Goal: Task Accomplishment & Management: Manage account settings

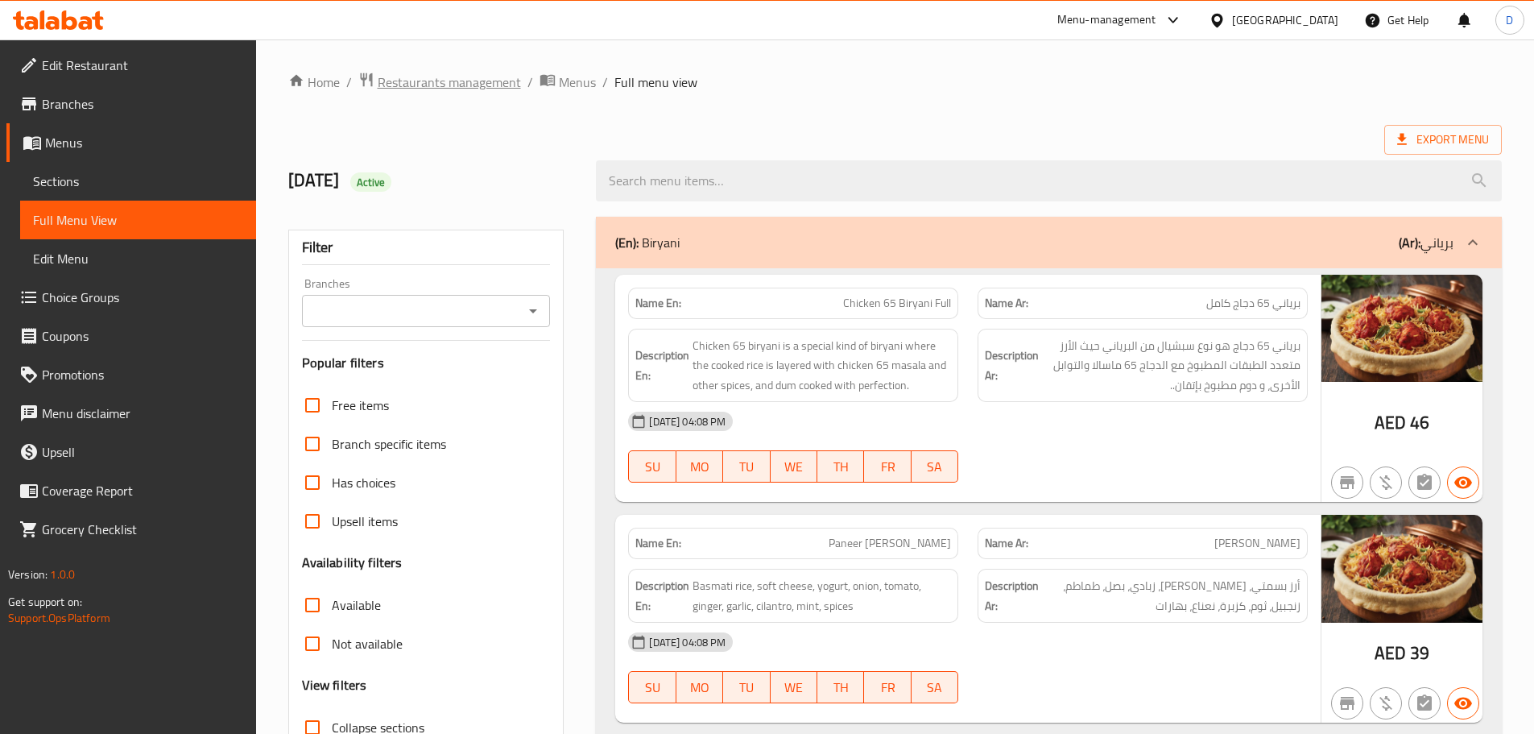
click at [424, 85] on span "Restaurants management" at bounding box center [449, 81] width 143 height 19
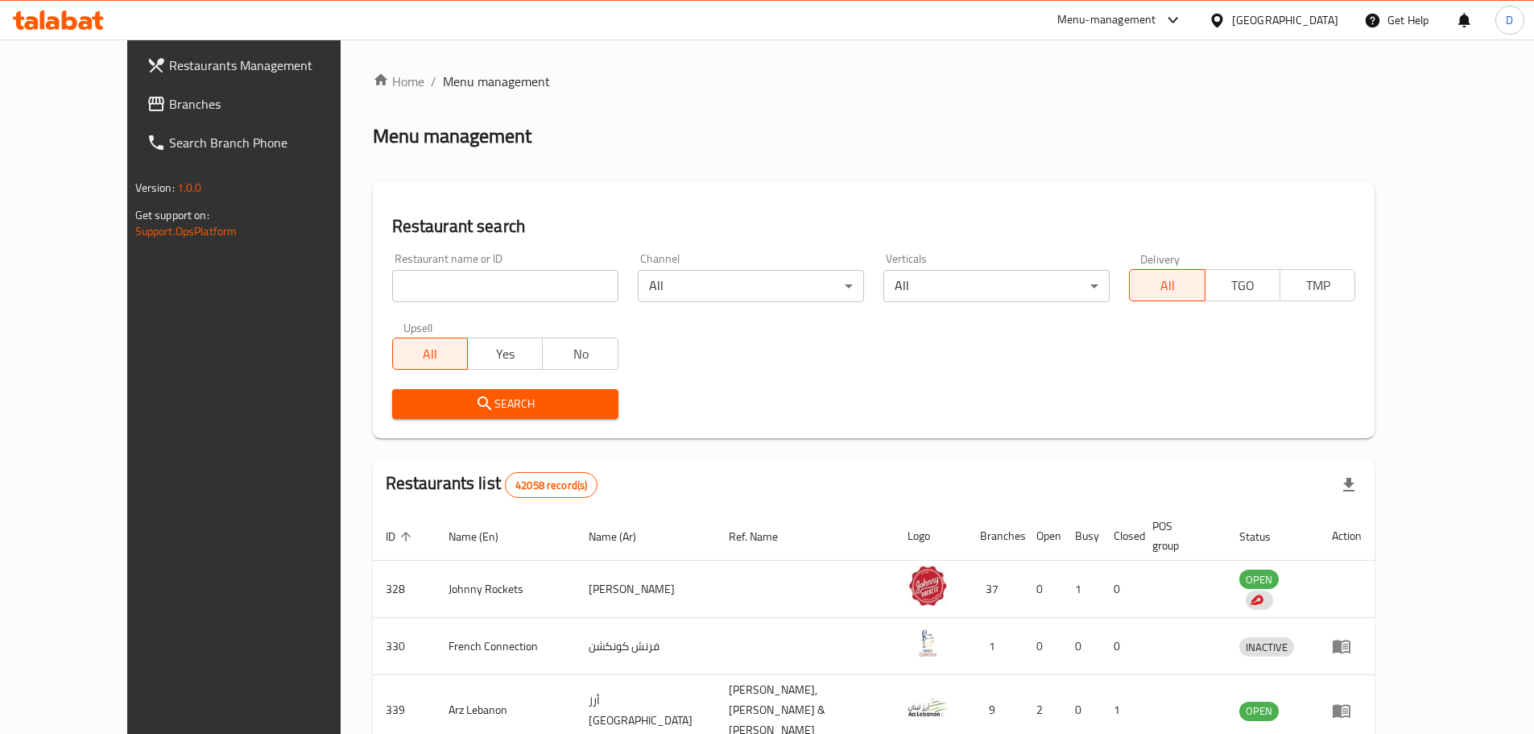
click at [169, 102] on span "Branches" at bounding box center [269, 103] width 201 height 19
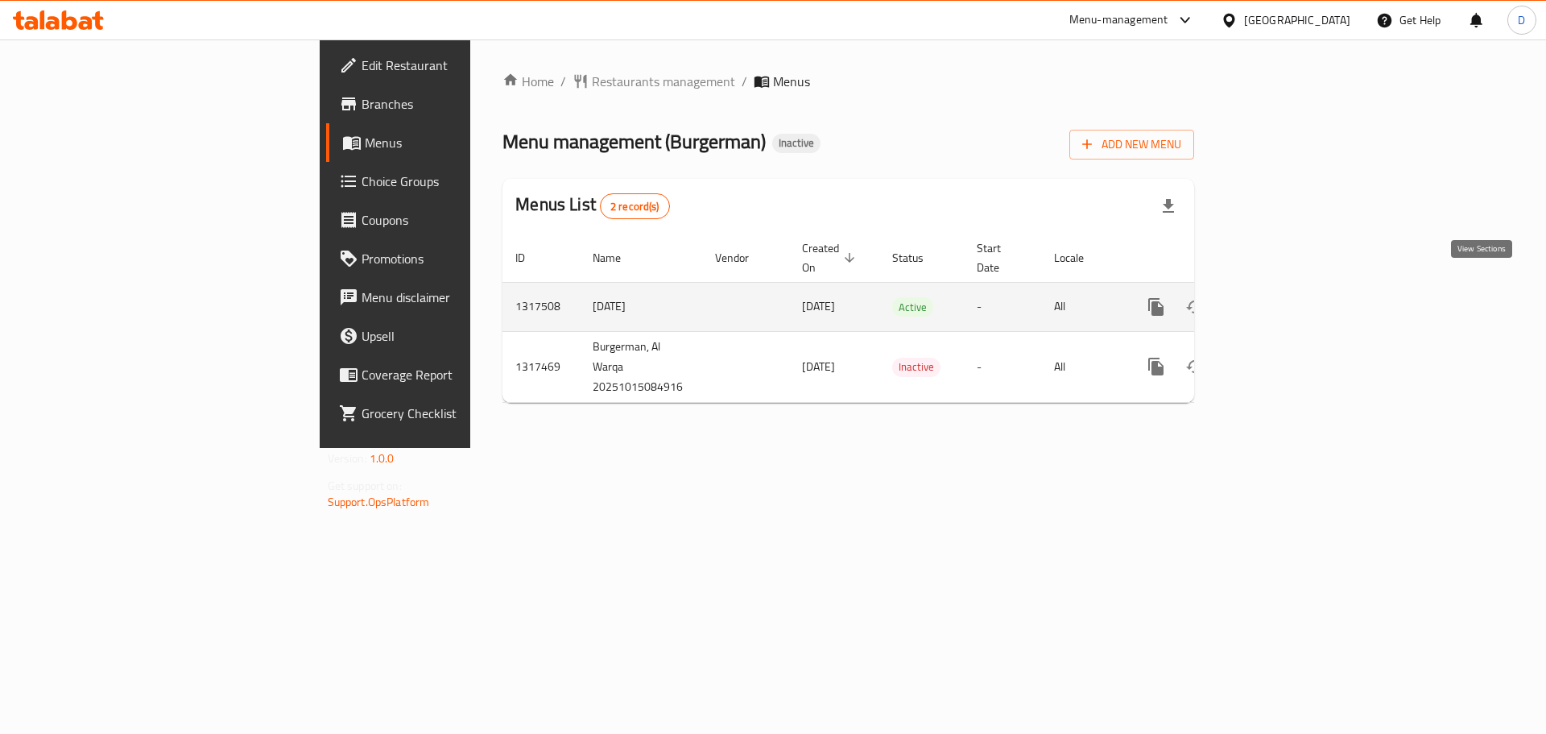
click at [1280, 300] on icon "enhanced table" at bounding box center [1272, 307] width 14 height 14
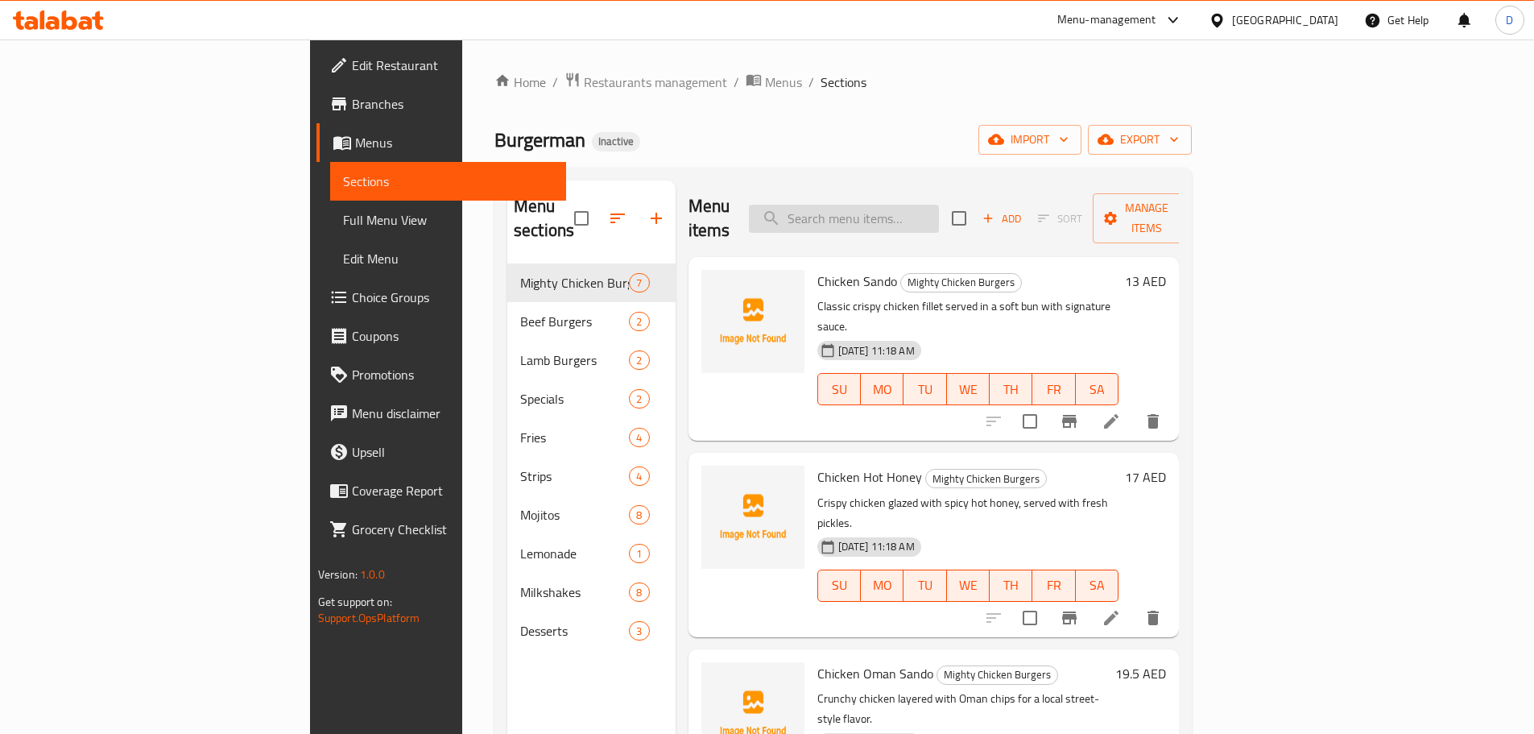
click at [930, 215] on input "search" at bounding box center [844, 219] width 190 height 28
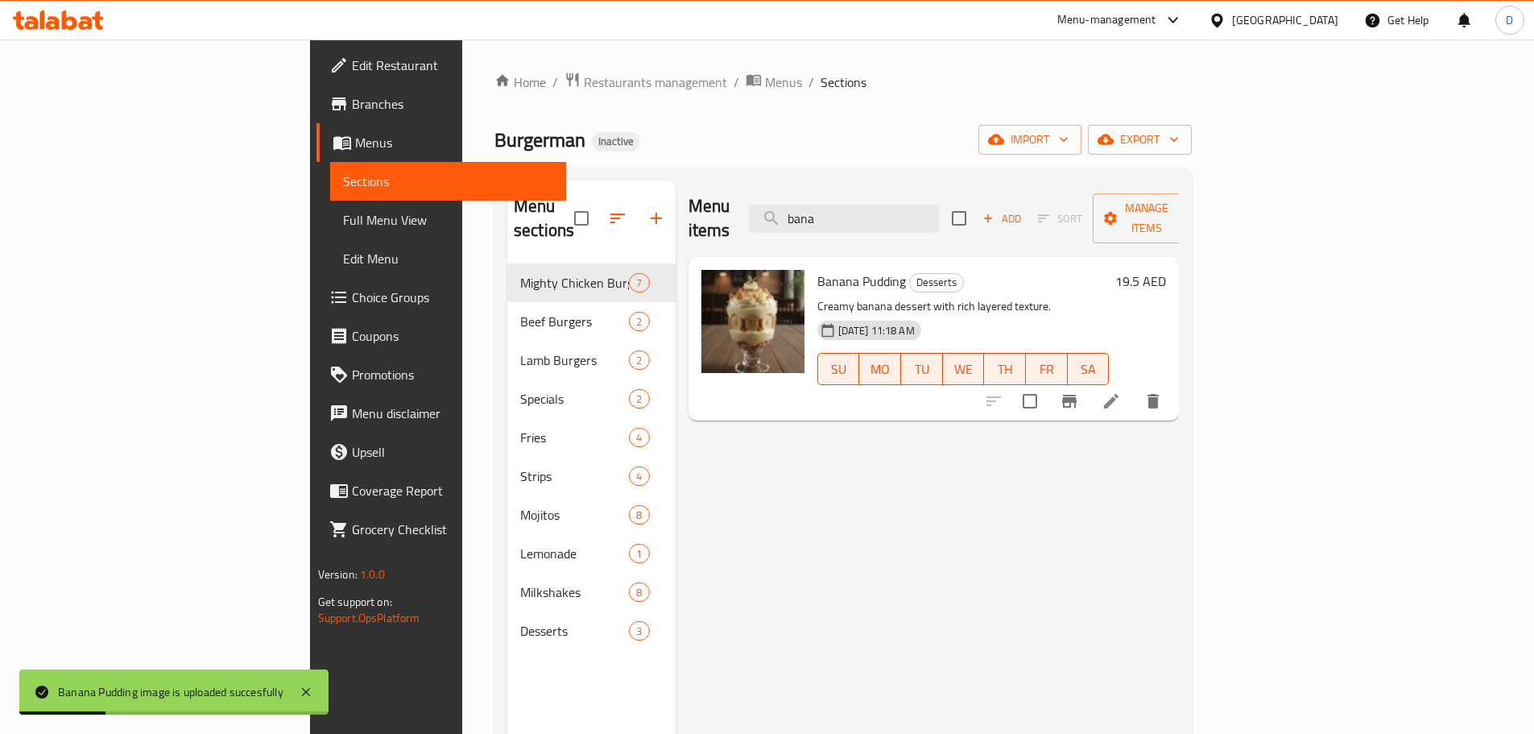
drag, startPoint x: 963, startPoint y: 204, endPoint x: 871, endPoint y: 221, distance: 93.4
click at [871, 221] on div "Menu items bana Add Sort Manage items" at bounding box center [934, 218] width 491 height 77
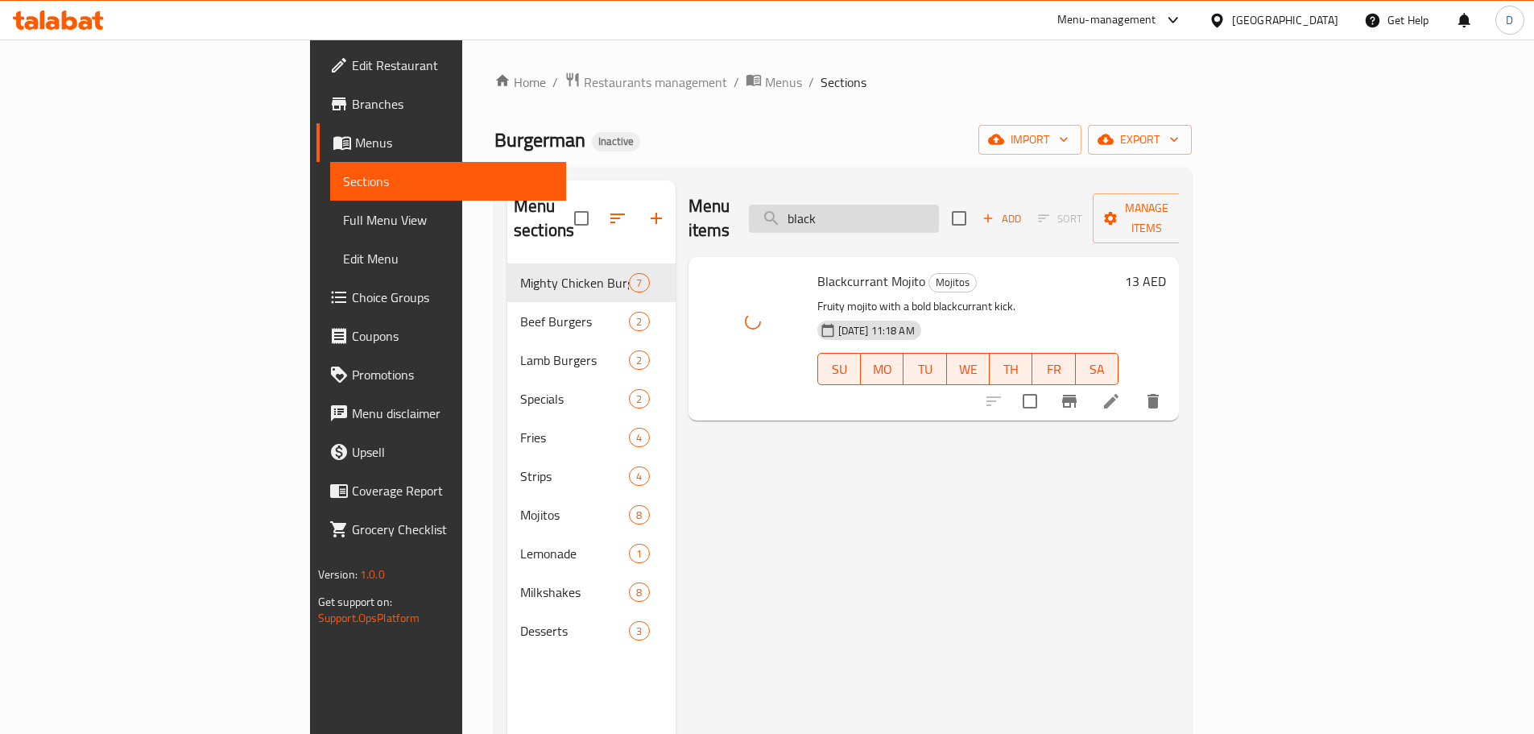
click at [939, 216] on input "black" at bounding box center [844, 219] width 190 height 28
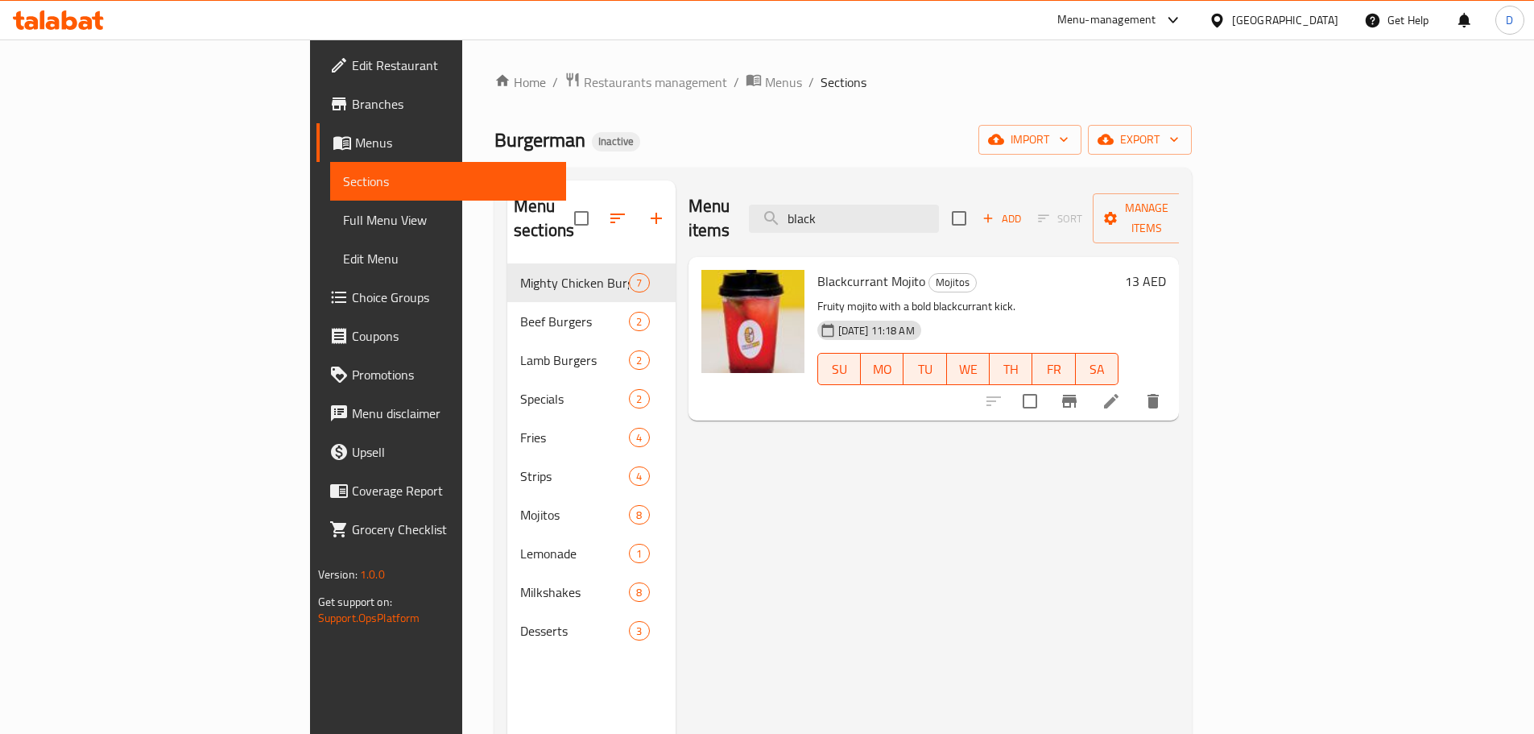
drag, startPoint x: 1004, startPoint y: 213, endPoint x: 849, endPoint y: 220, distance: 155.6
click at [849, 220] on div "Menu items black Add Sort Manage items" at bounding box center [934, 218] width 491 height 77
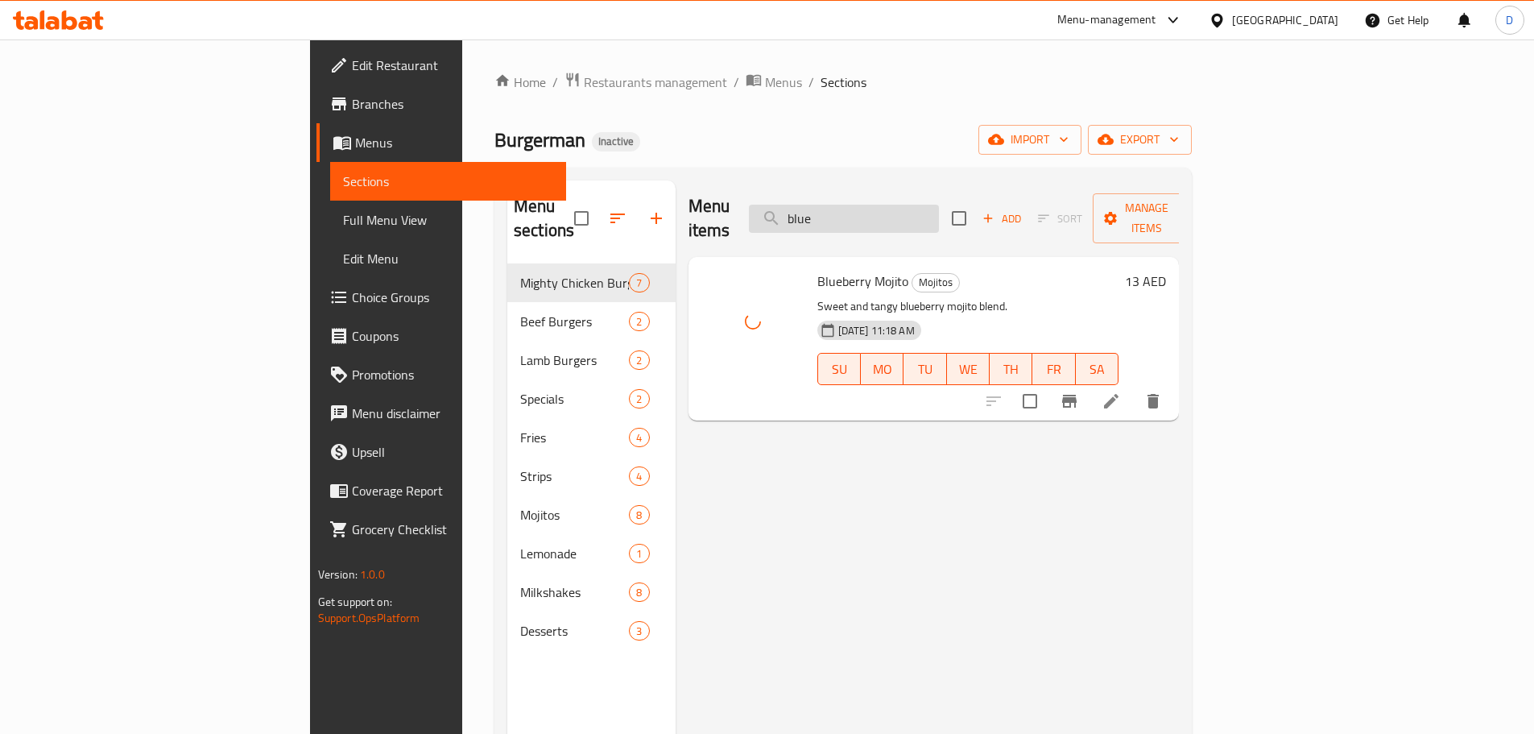
click at [925, 205] on input "blue" at bounding box center [844, 219] width 190 height 28
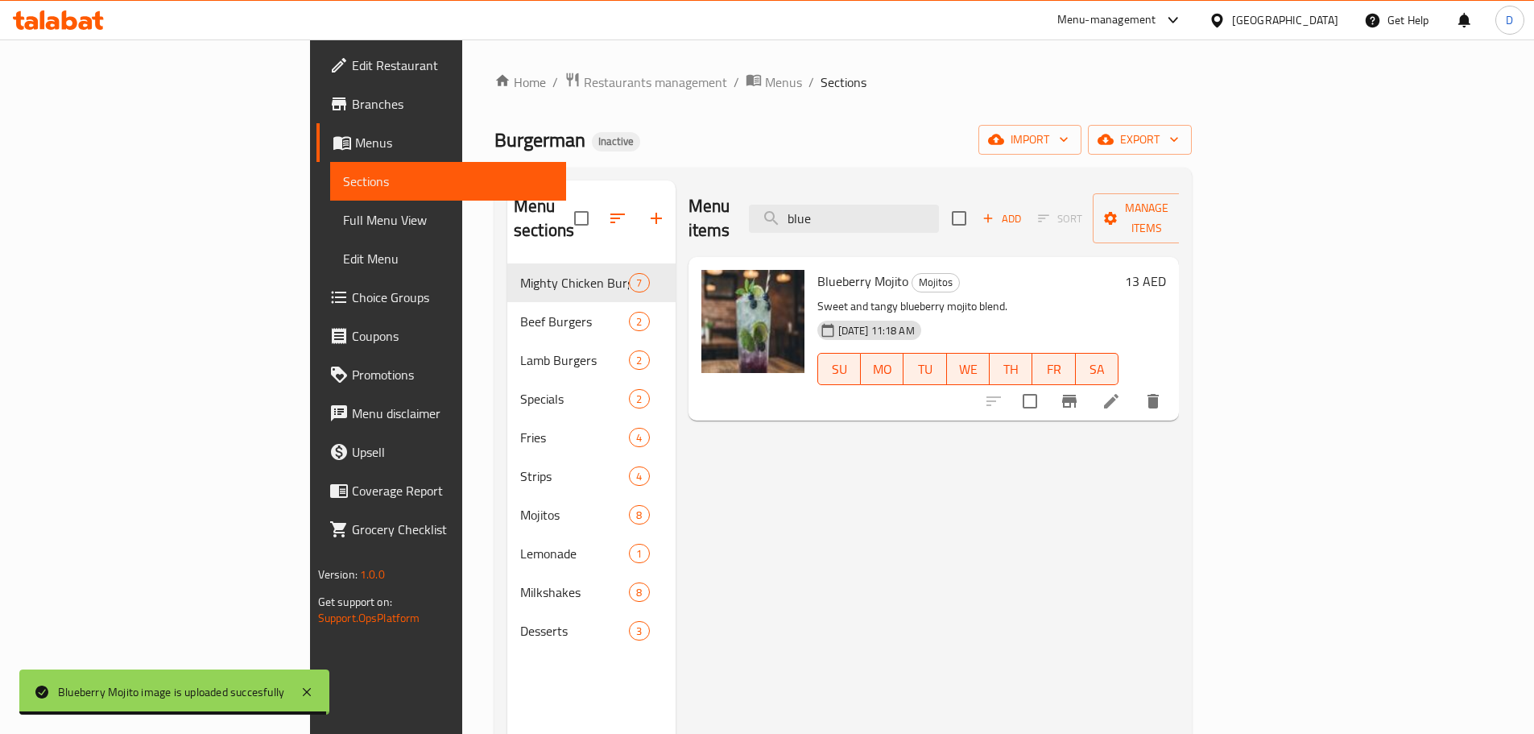
drag, startPoint x: 925, startPoint y: 206, endPoint x: 856, endPoint y: 215, distance: 69.8
click at [856, 215] on div "Menu items blue Add Sort Manage items" at bounding box center [934, 218] width 491 height 77
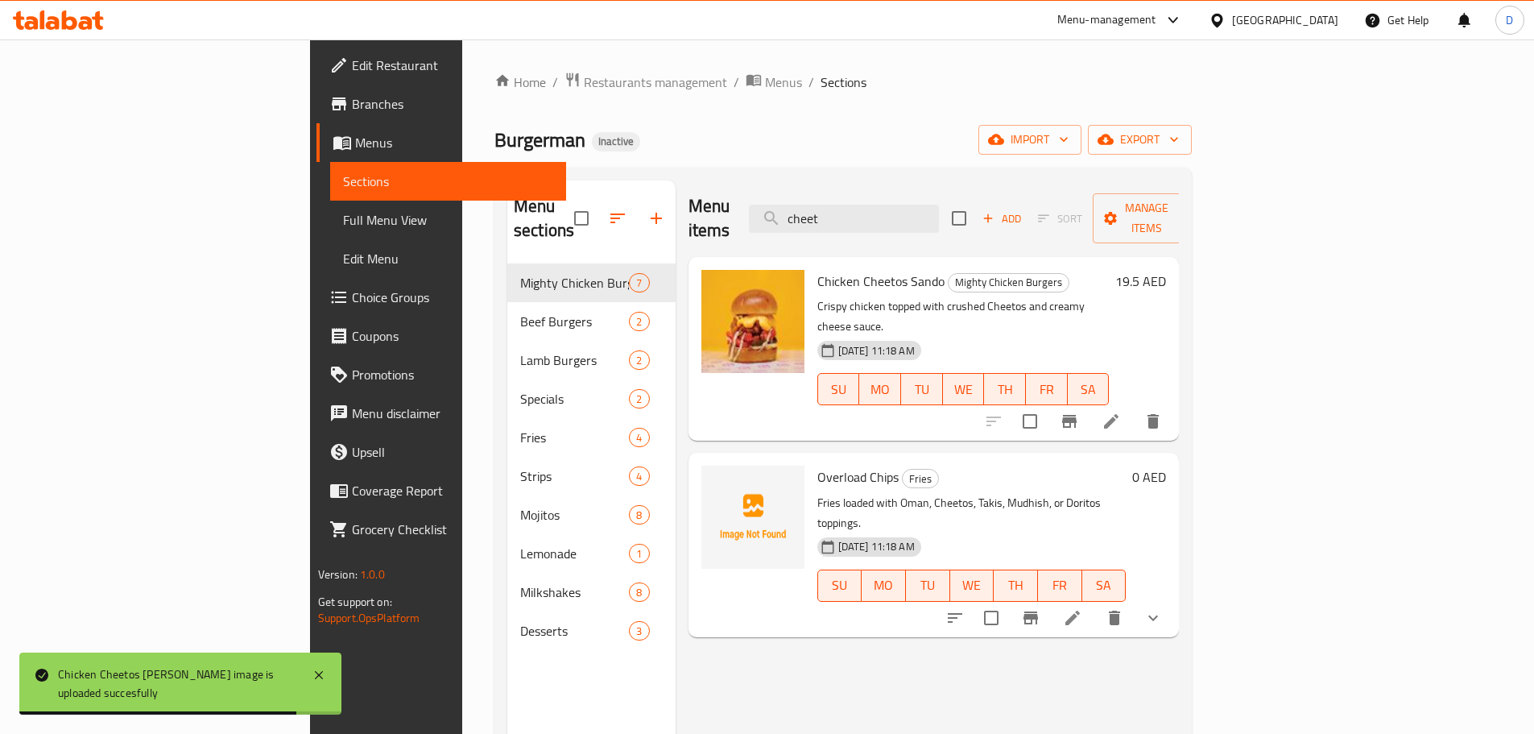
drag, startPoint x: 945, startPoint y: 213, endPoint x: 755, endPoint y: 234, distance: 190.4
click at [755, 234] on div "Menu items cheet Add Sort Manage items Chicken Cheetos Sando Mighty Chicken Bur…" at bounding box center [928, 547] width 504 height 734
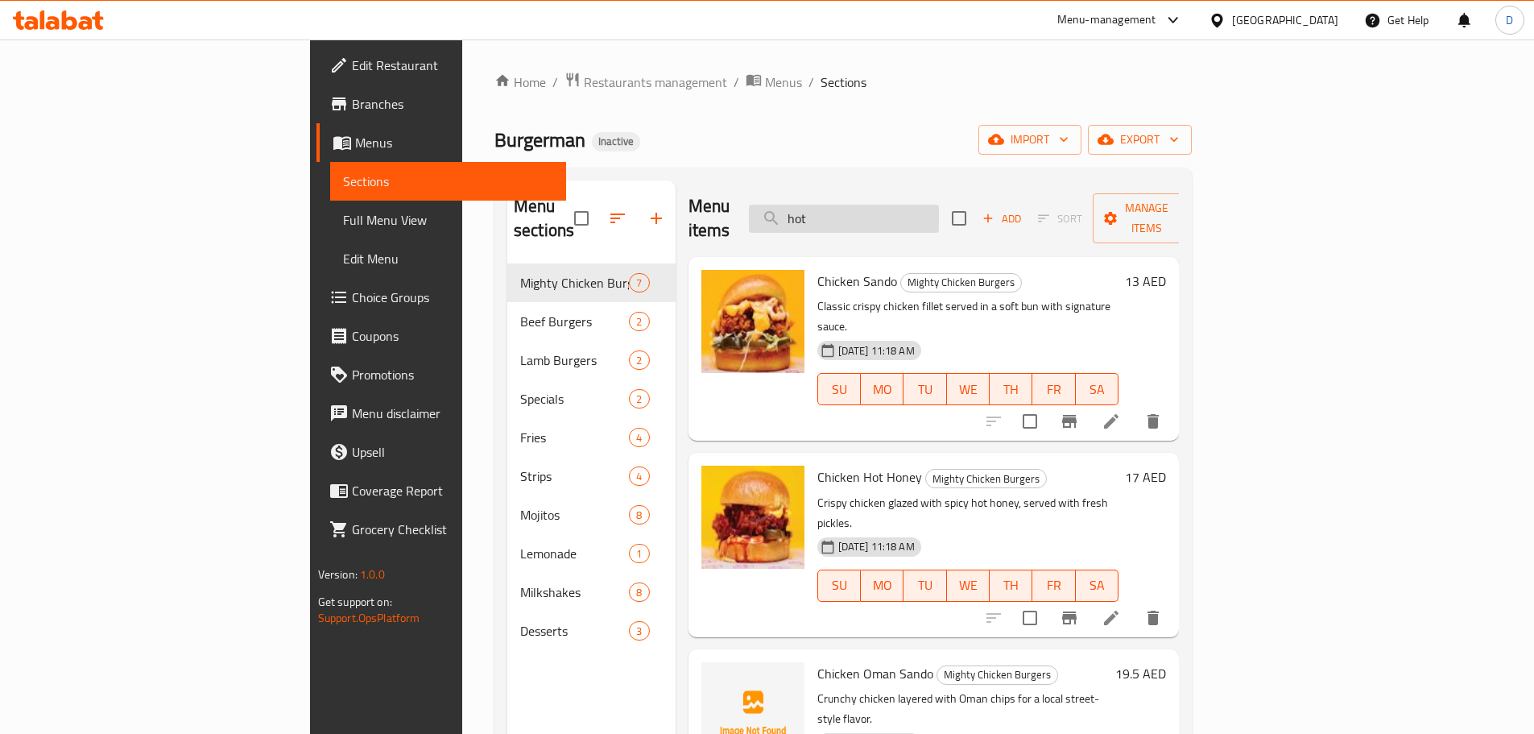
drag, startPoint x: 959, startPoint y: 213, endPoint x: 855, endPoint y: 213, distance: 104.7
click at [855, 213] on input "hot" at bounding box center [844, 219] width 190 height 28
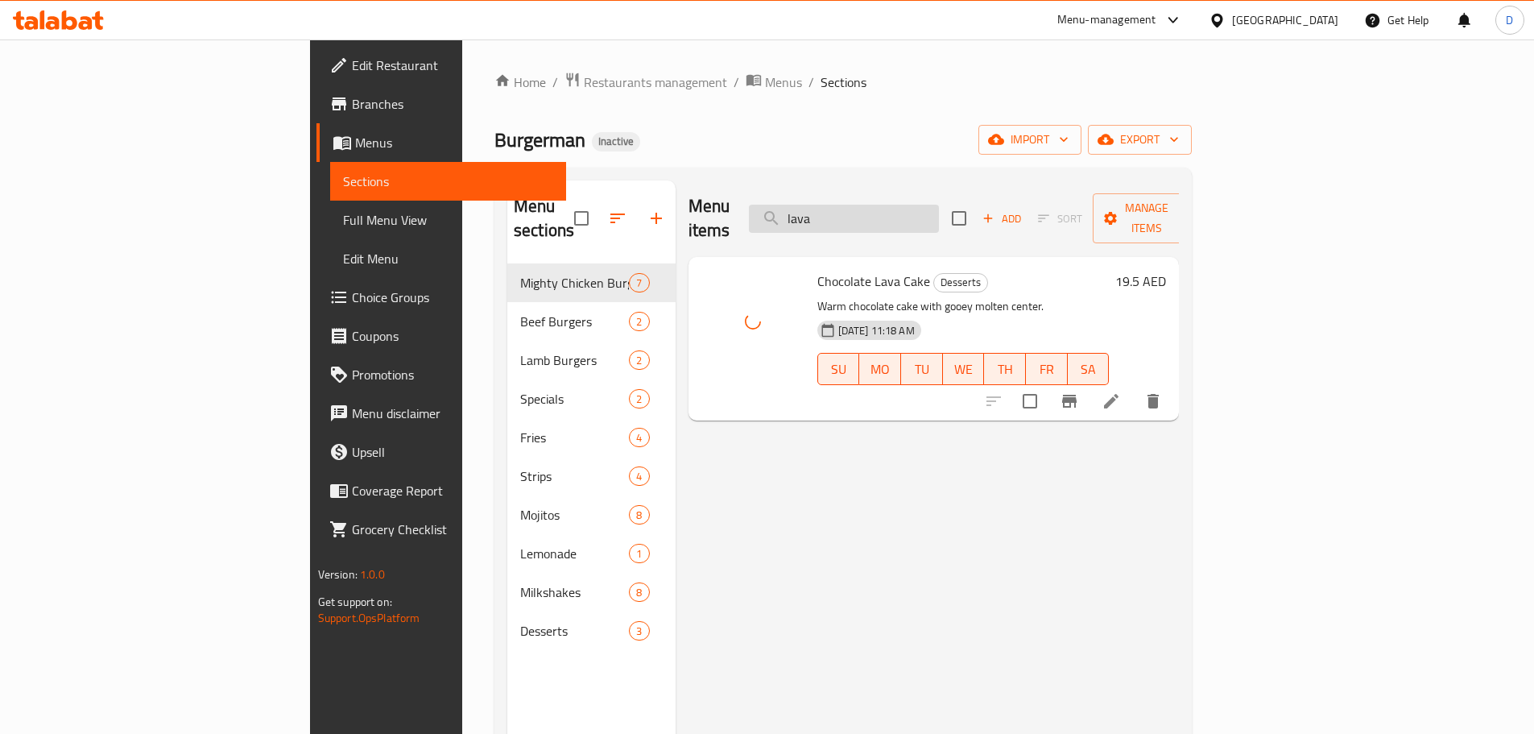
click at [939, 214] on input "lava" at bounding box center [844, 219] width 190 height 28
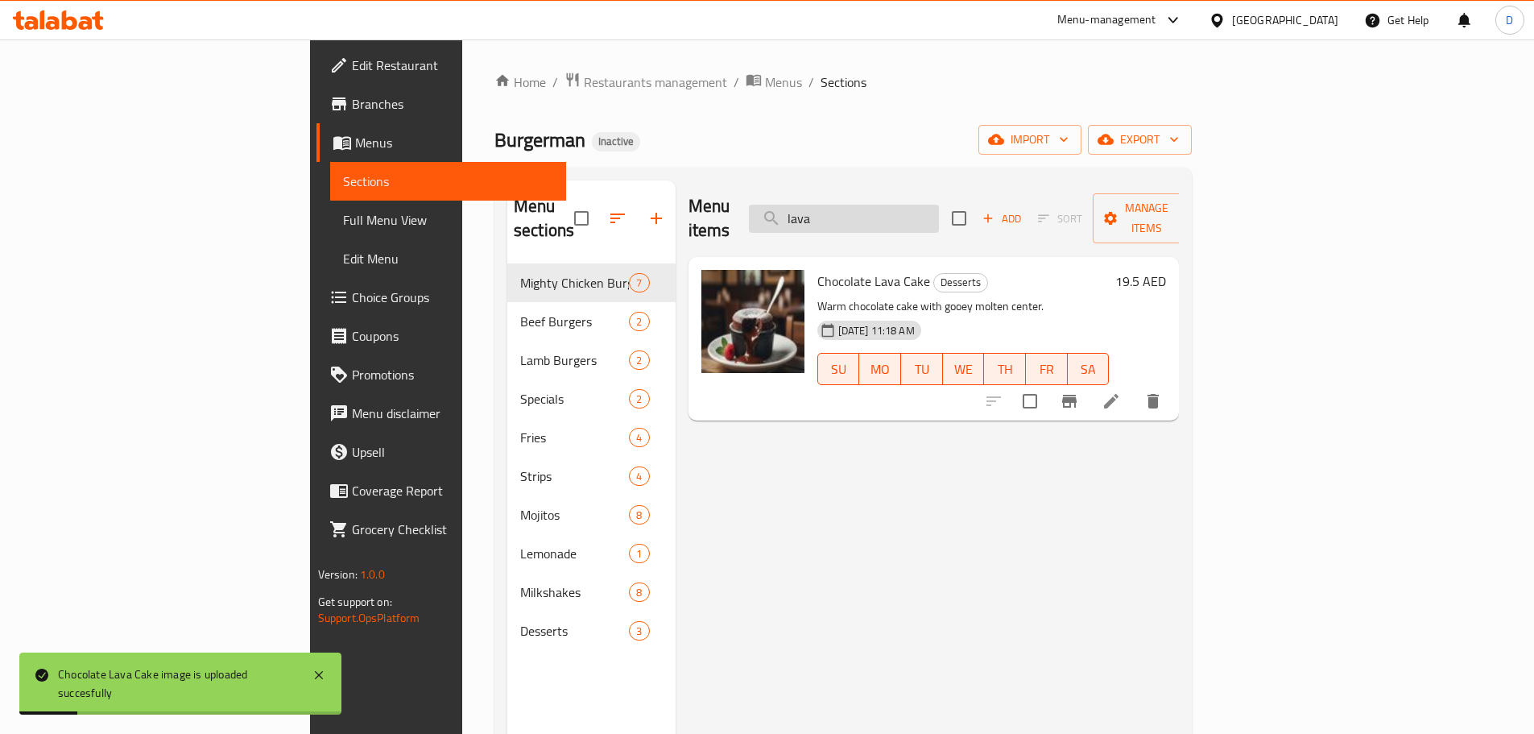
drag, startPoint x: 964, startPoint y: 214, endPoint x: 862, endPoint y: 213, distance: 102.3
click at [862, 213] on input "lava" at bounding box center [844, 219] width 190 height 28
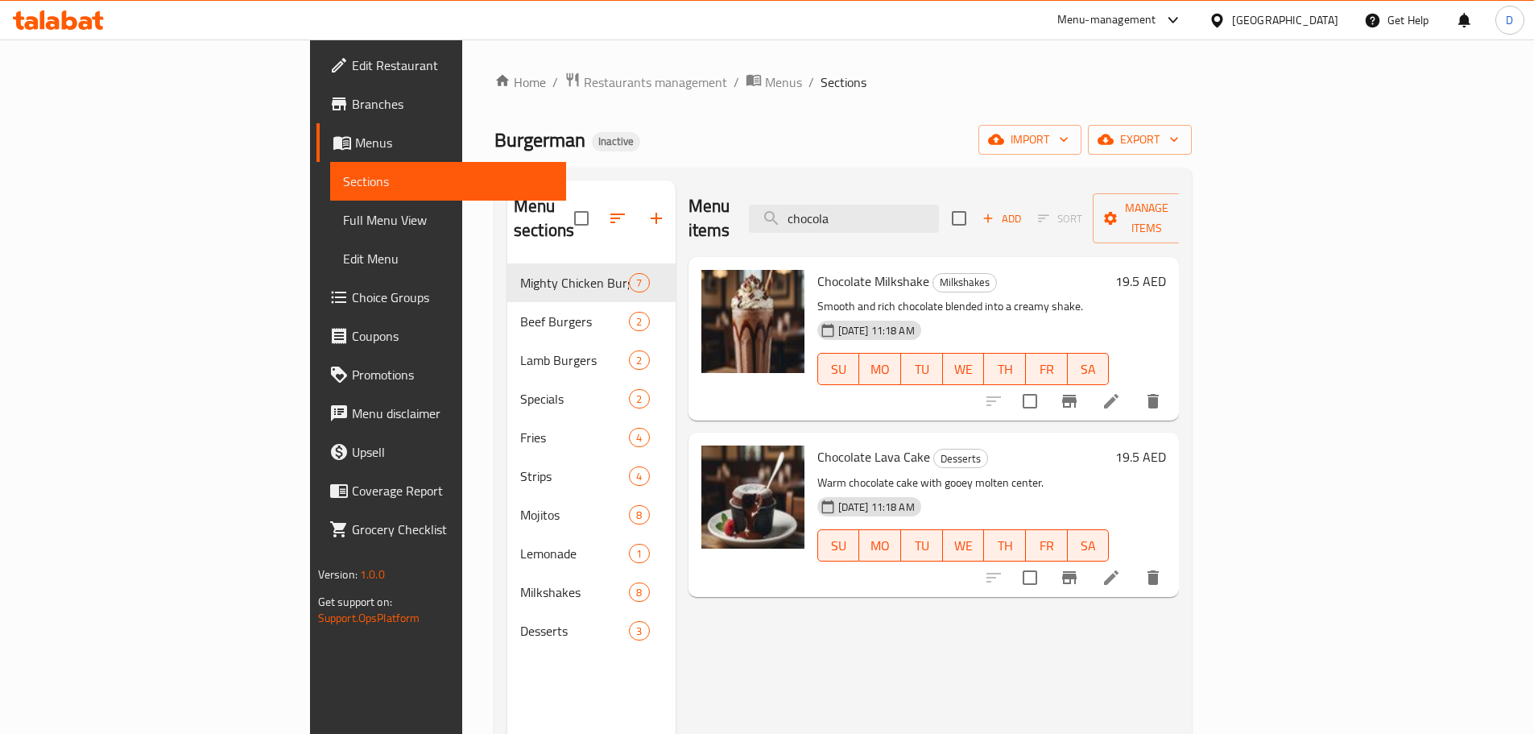
drag, startPoint x: 945, startPoint y: 209, endPoint x: 735, endPoint y: 221, distance: 210.6
click at [731, 222] on div "Menu items chocola Add Sort Manage items" at bounding box center [934, 218] width 491 height 77
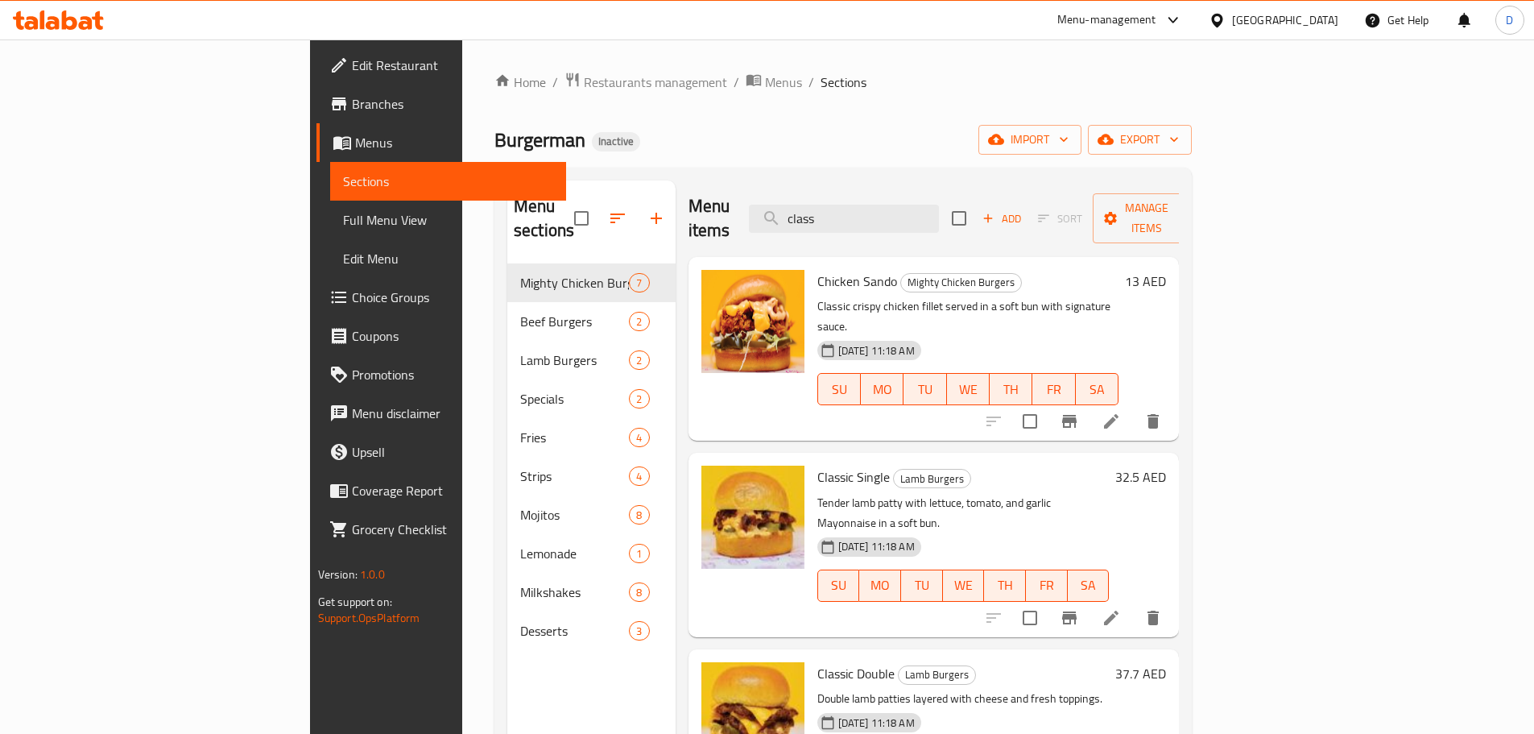
drag, startPoint x: 920, startPoint y: 214, endPoint x: 821, endPoint y: 209, distance: 98.4
click at [821, 209] on div "Menu items class Add Sort Manage items" at bounding box center [934, 218] width 491 height 77
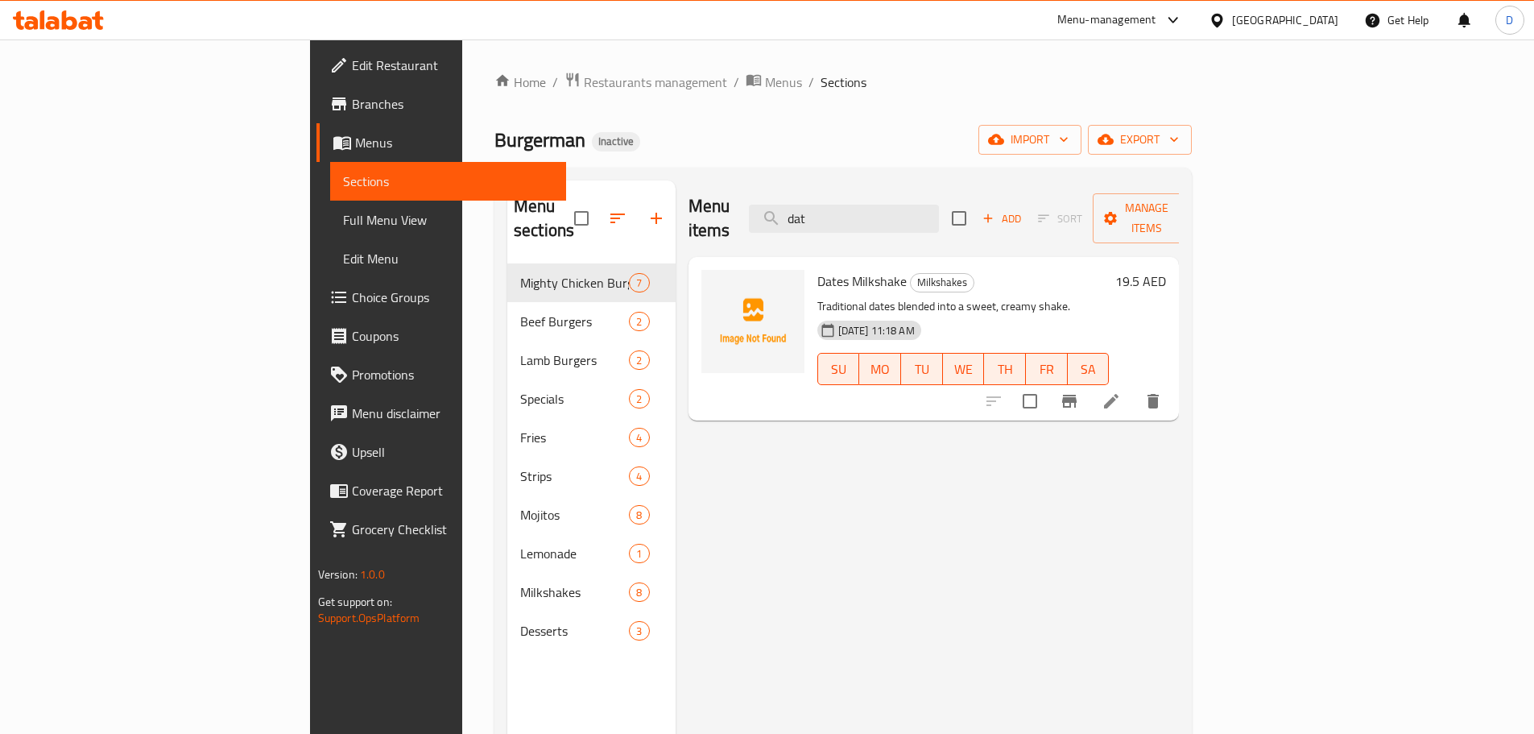
type input "dat"
click at [939, 217] on input "dat" at bounding box center [844, 219] width 190 height 28
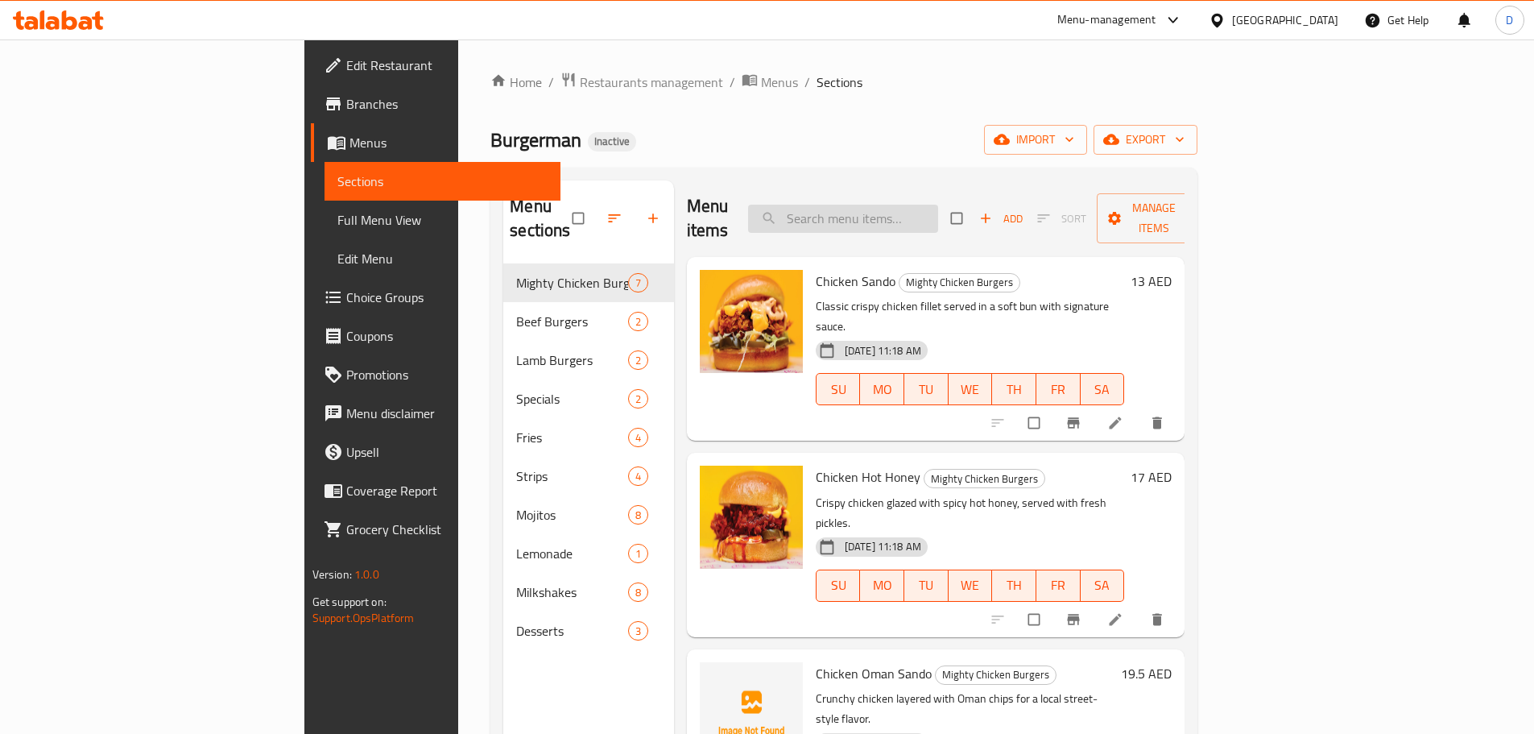
click at [920, 209] on input "search" at bounding box center [843, 219] width 190 height 28
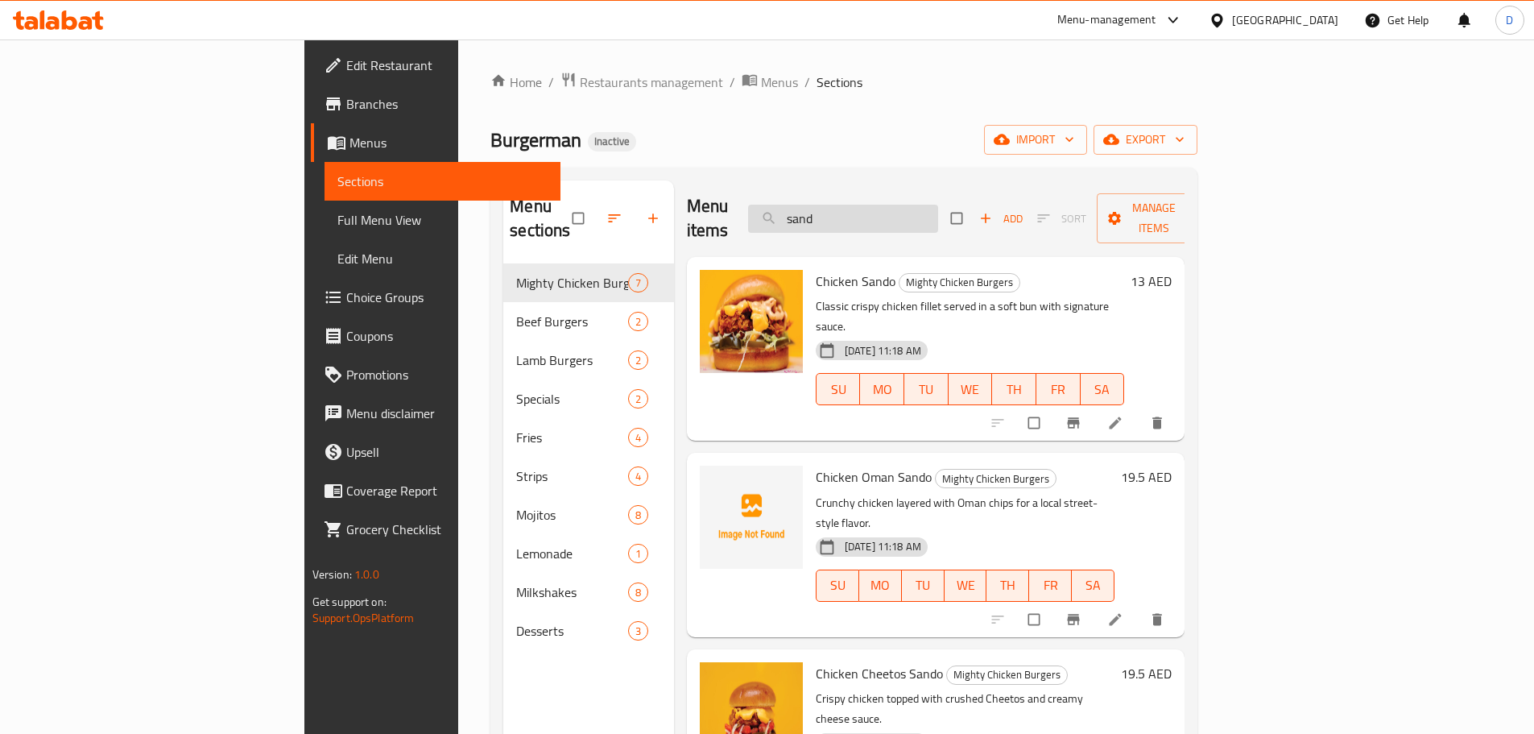
drag, startPoint x: 944, startPoint y: 202, endPoint x: 857, endPoint y: 209, distance: 87.3
click at [857, 209] on input "sand" at bounding box center [843, 219] width 190 height 28
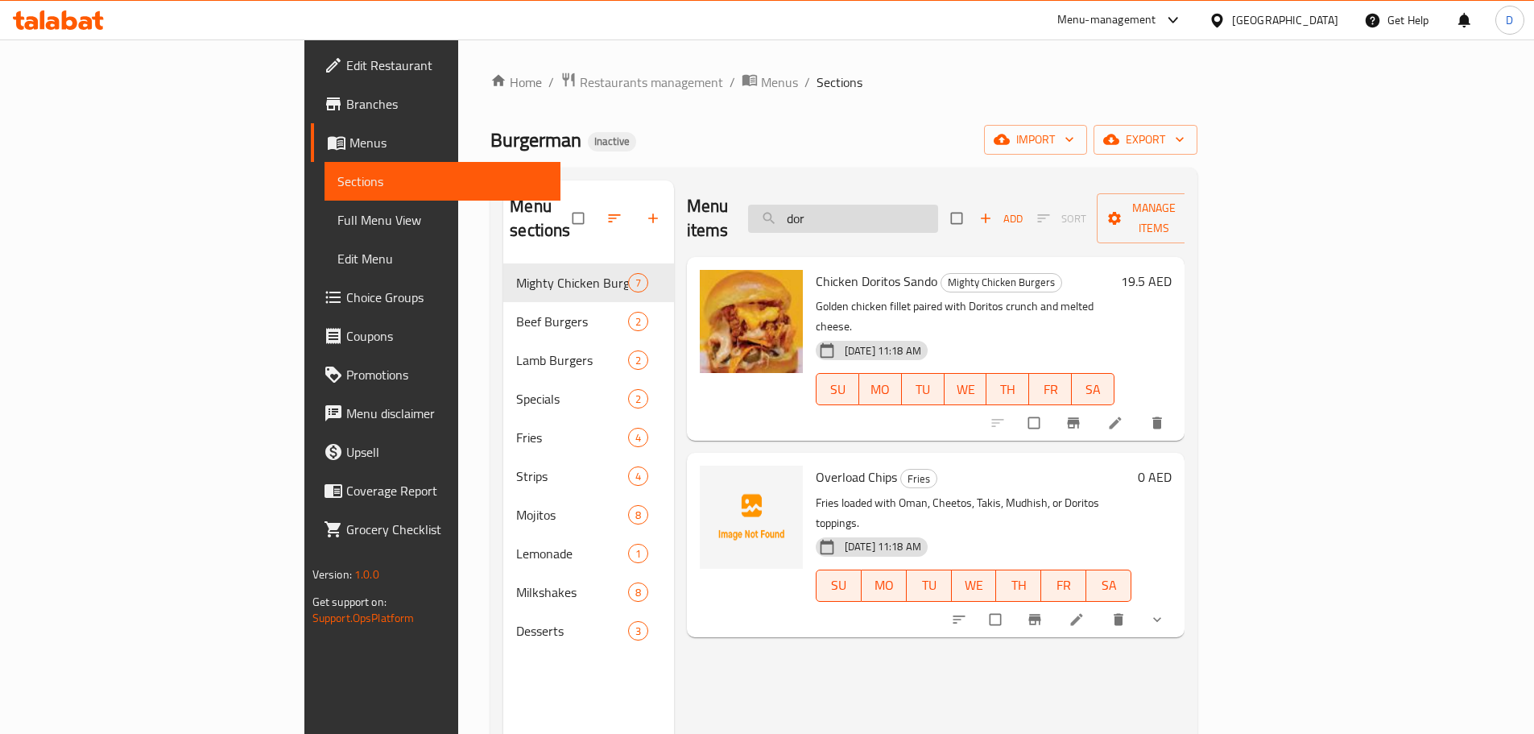
drag, startPoint x: 965, startPoint y: 201, endPoint x: 879, endPoint y: 209, distance: 85.8
click at [879, 209] on input "dor" at bounding box center [843, 219] width 190 height 28
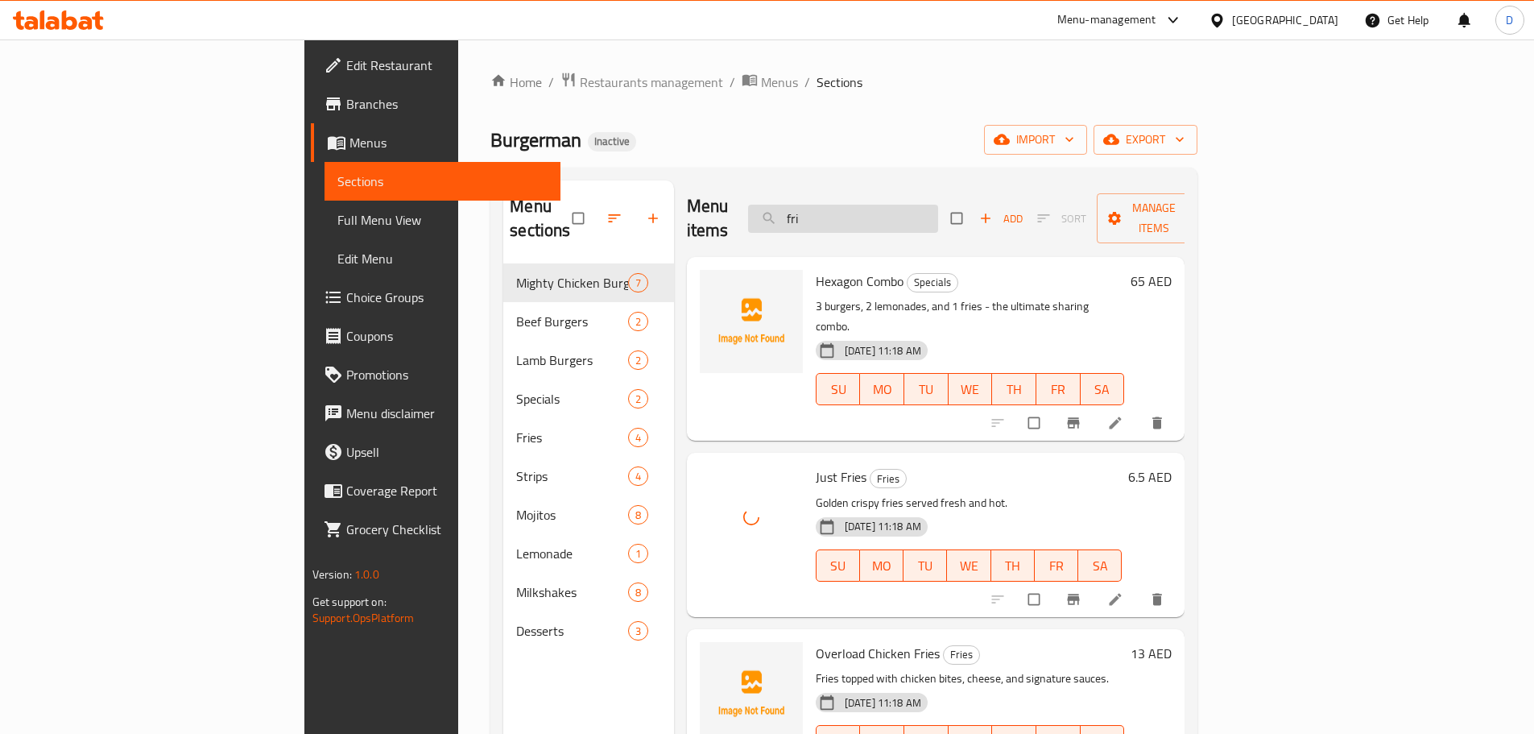
click at [938, 205] on input "fri" at bounding box center [843, 219] width 190 height 28
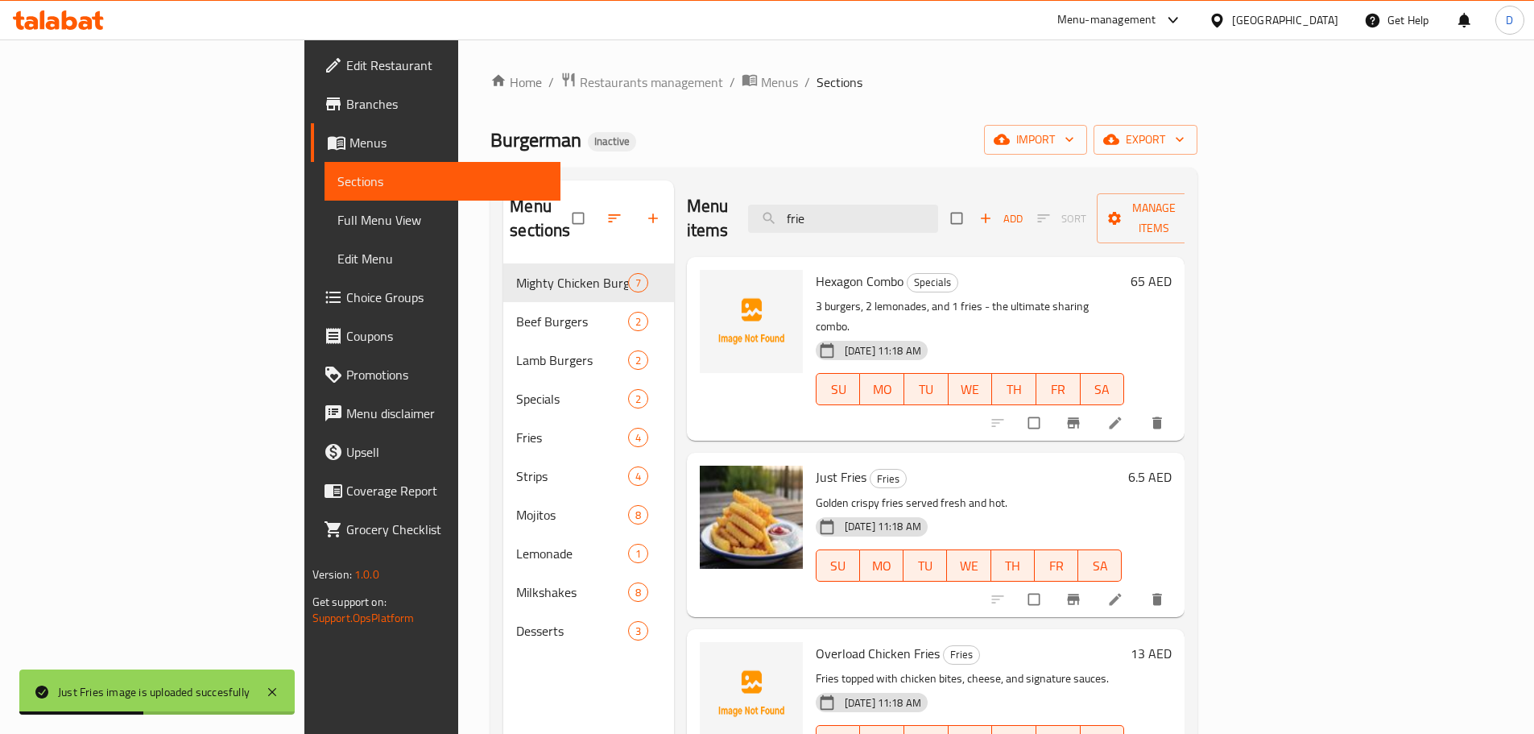
drag, startPoint x: 933, startPoint y: 213, endPoint x: 789, endPoint y: 204, distance: 143.6
click at [789, 204] on div "Menu items frie Add Sort Manage items" at bounding box center [936, 218] width 499 height 77
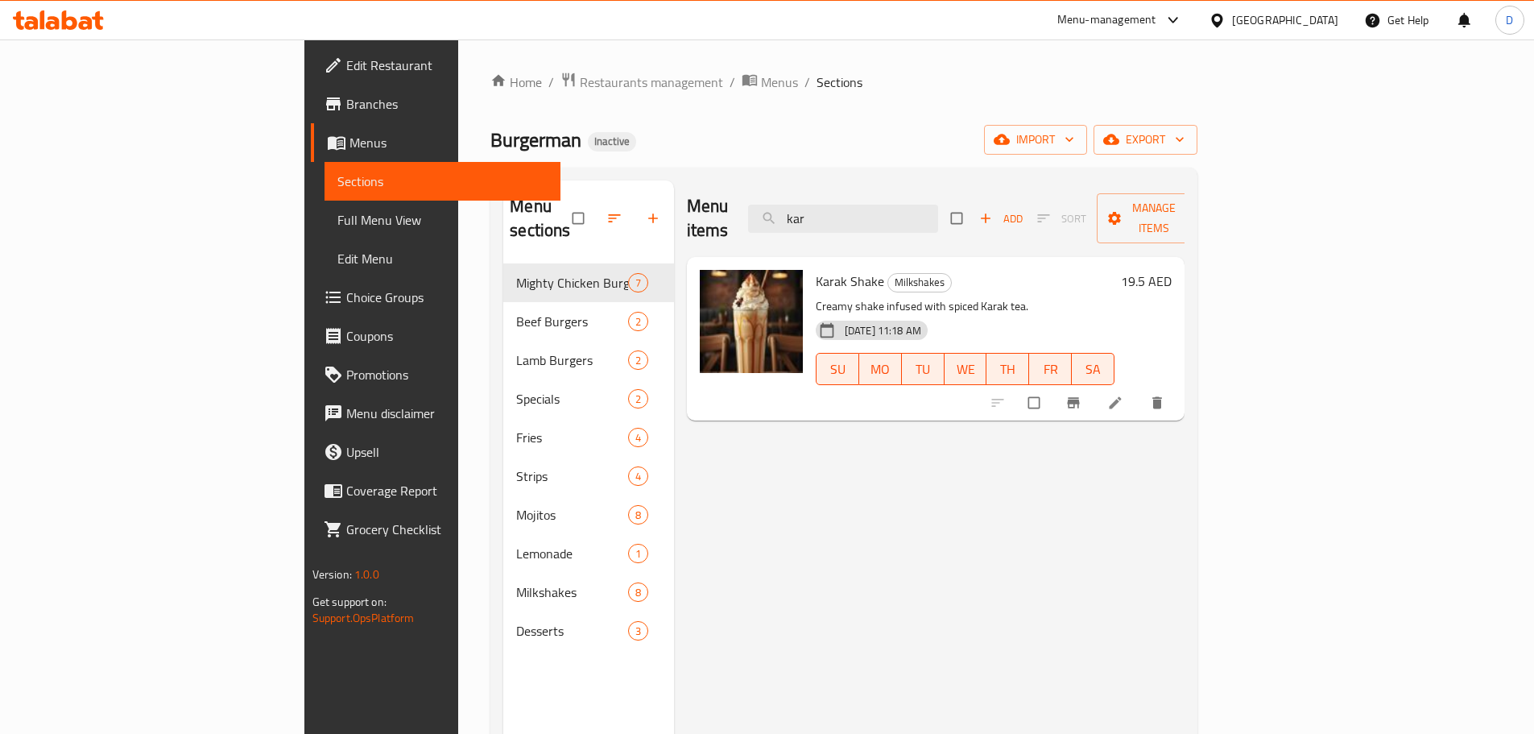
drag, startPoint x: 915, startPoint y: 213, endPoint x: 827, endPoint y: 197, distance: 89.3
click at [826, 197] on div "Menu items kar Add Sort Manage items" at bounding box center [936, 218] width 499 height 77
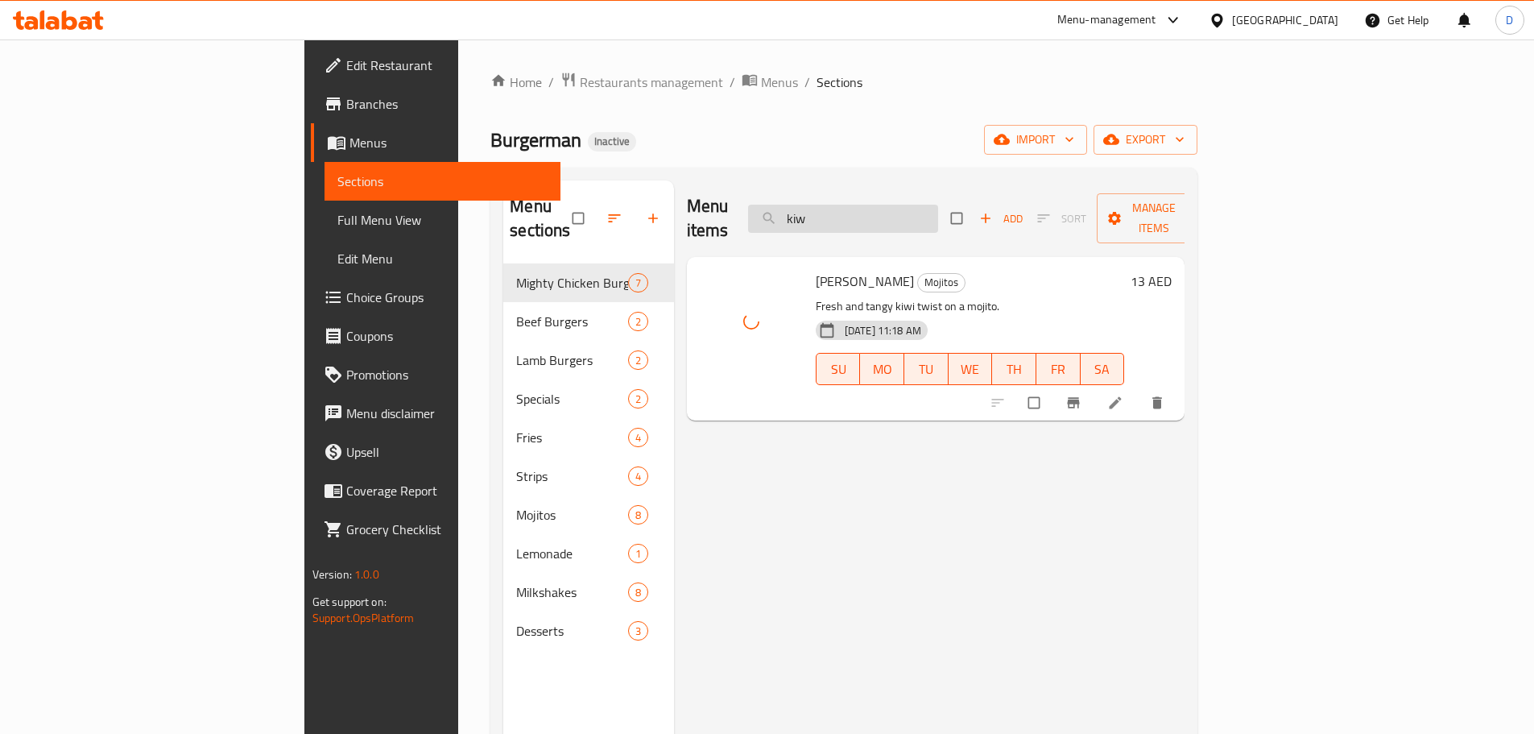
click at [938, 209] on input "kiw" at bounding box center [843, 219] width 190 height 28
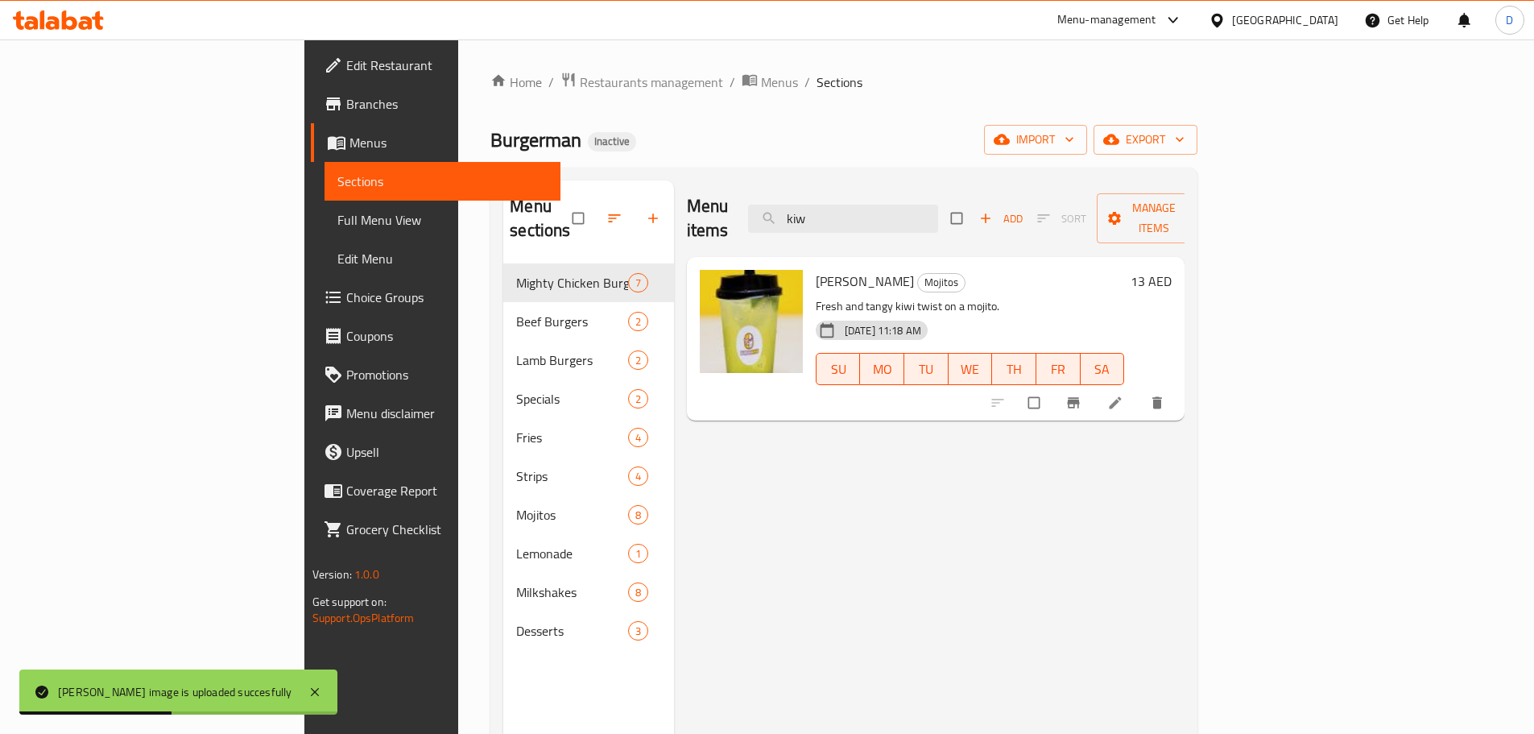
drag, startPoint x: 971, startPoint y: 207, endPoint x: 765, endPoint y: 221, distance: 206.6
click at [765, 221] on div "Menu items kiw Add Sort Manage items" at bounding box center [936, 218] width 499 height 77
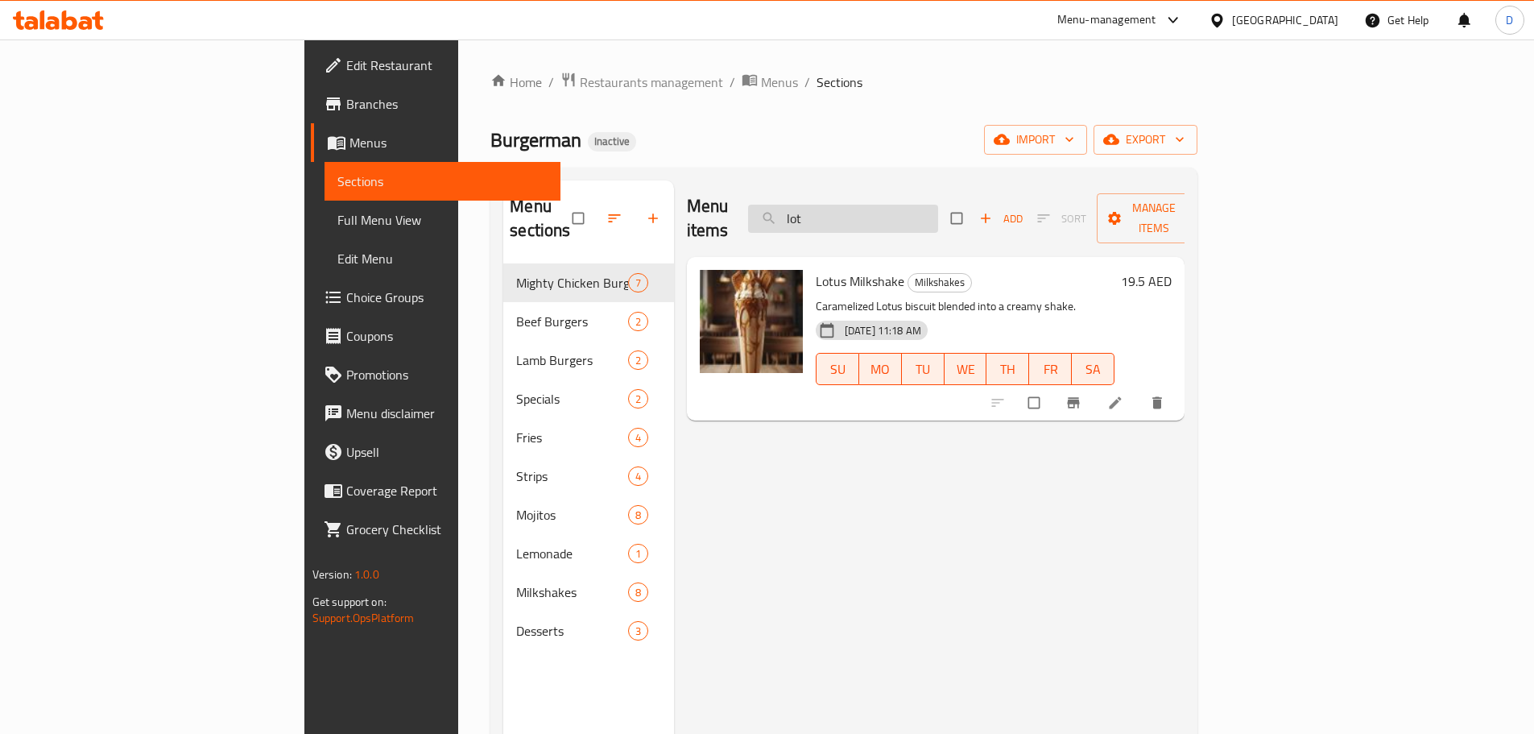
drag, startPoint x: 931, startPoint y: 208, endPoint x: 858, endPoint y: 217, distance: 73.8
click at [858, 217] on input "lot" at bounding box center [843, 219] width 190 height 28
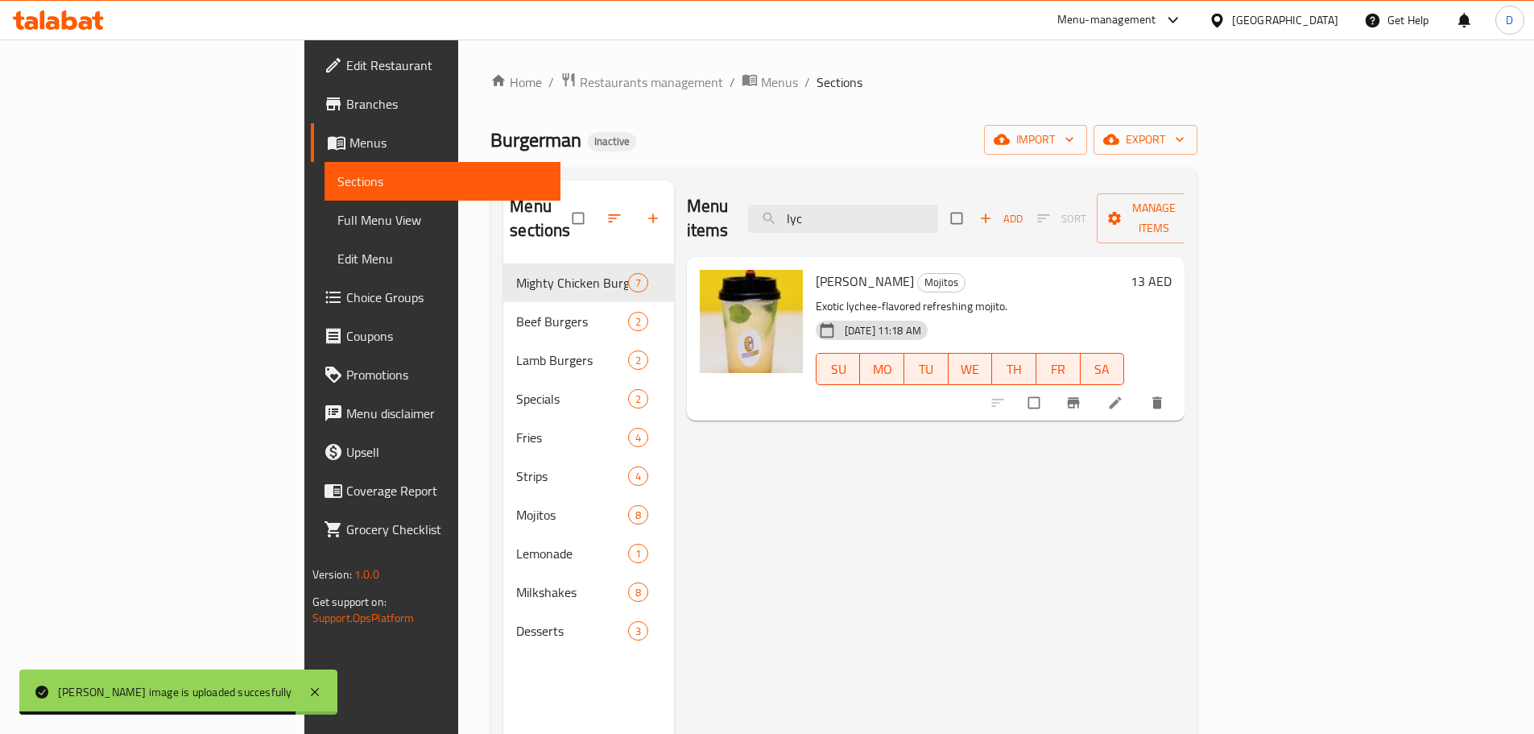
drag, startPoint x: 928, startPoint y: 211, endPoint x: 769, endPoint y: 199, distance: 159.1
click at [769, 199] on div "Menu items lyc Add Sort Manage items" at bounding box center [936, 218] width 499 height 77
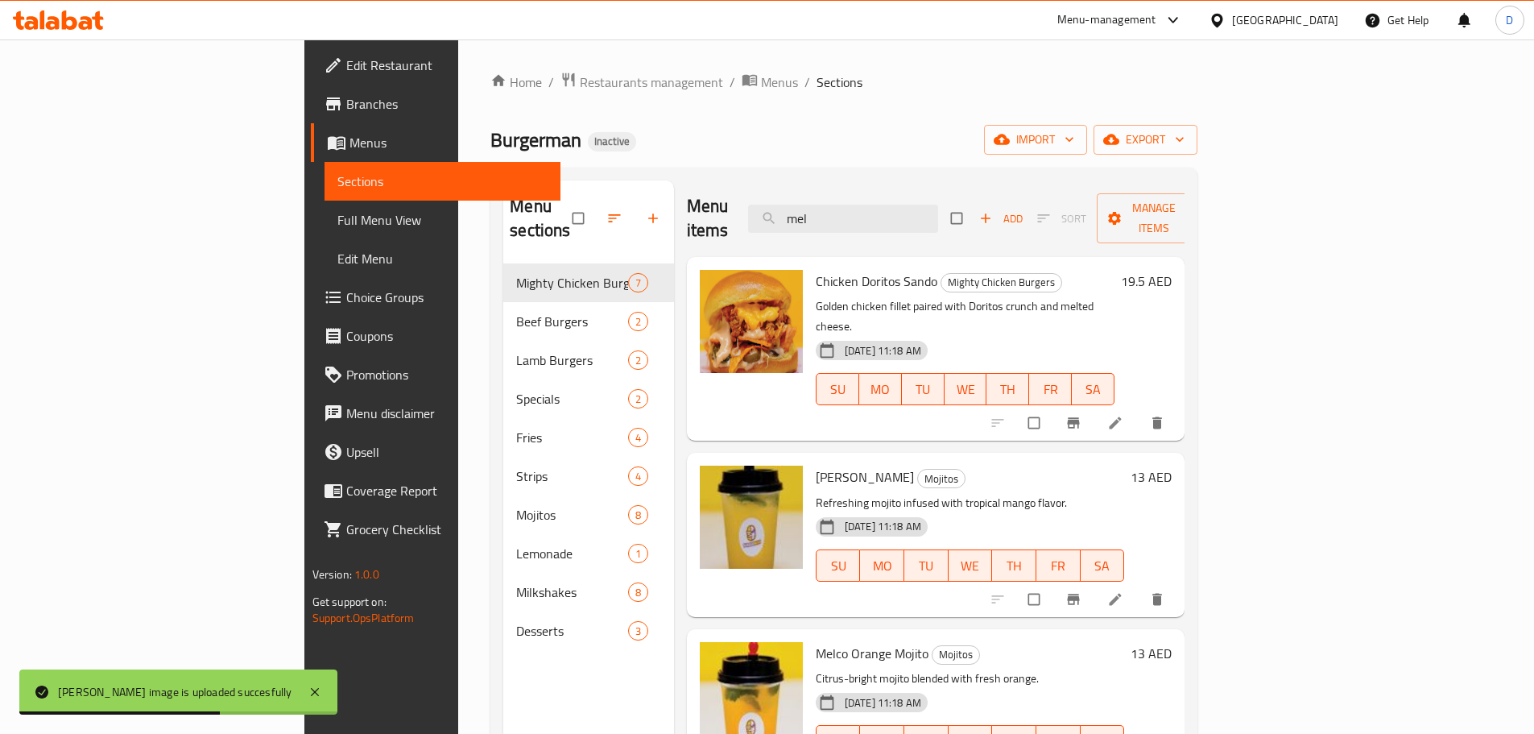
drag, startPoint x: 947, startPoint y: 212, endPoint x: 827, endPoint y: 204, distance: 120.3
click at [827, 204] on div "Menu items mel Add Sort Manage items" at bounding box center [936, 218] width 499 height 77
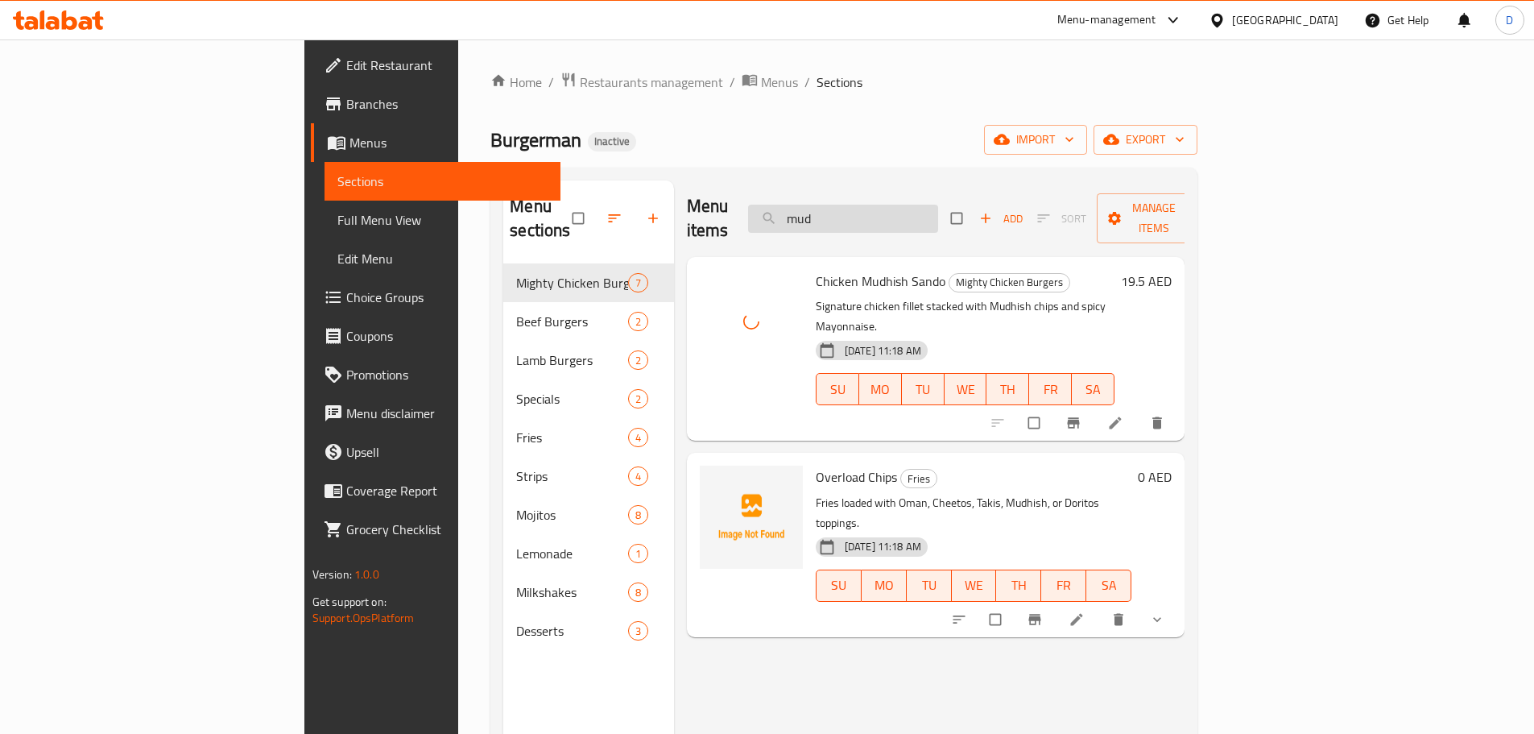
click at [934, 205] on input "mud" at bounding box center [843, 219] width 190 height 28
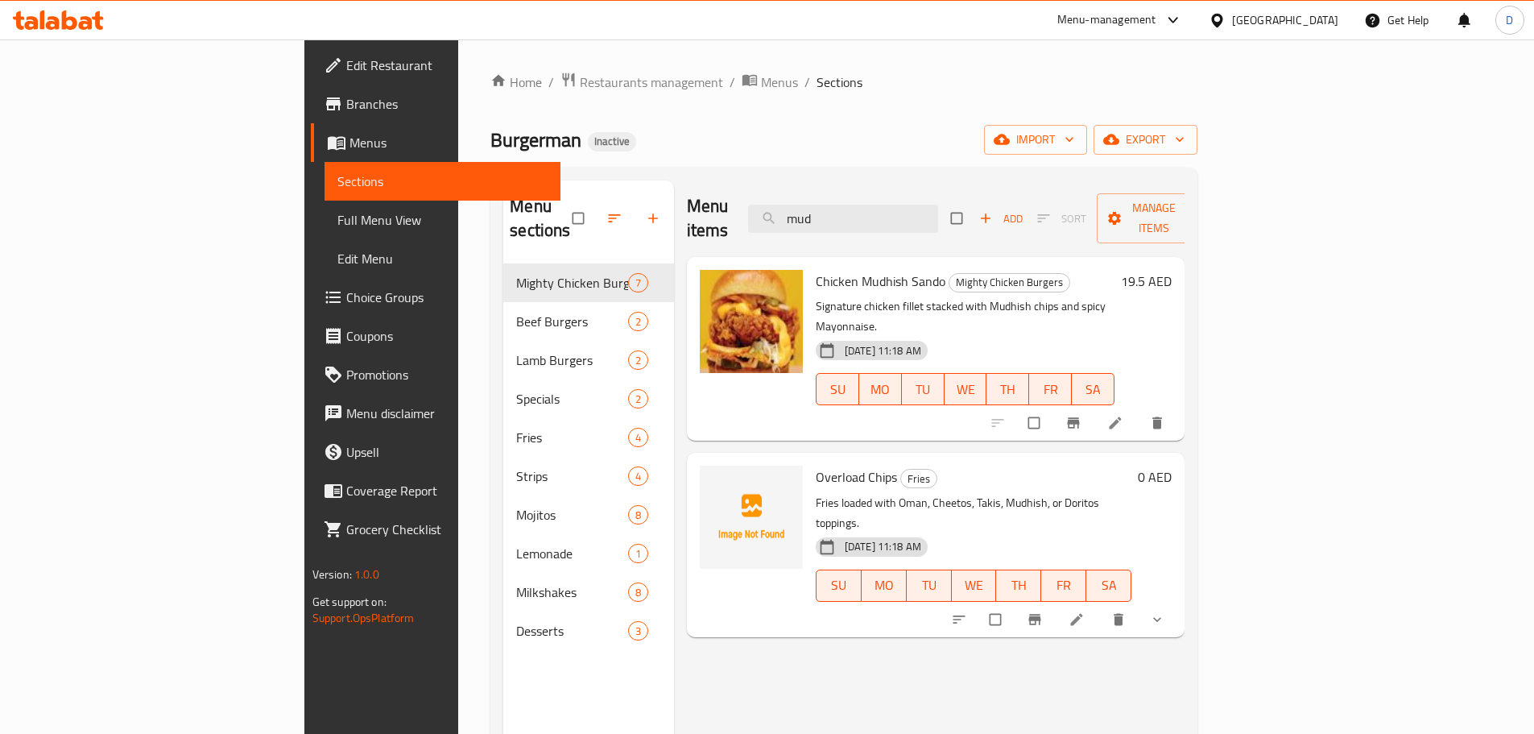
drag, startPoint x: 931, startPoint y: 205, endPoint x: 817, endPoint y: 201, distance: 114.5
click at [821, 209] on div "Menu items mud Add Sort Manage items" at bounding box center [936, 218] width 499 height 77
drag, startPoint x: 963, startPoint y: 214, endPoint x: 741, endPoint y: 214, distance: 222.3
click at [741, 214] on div "Menu items oman Add Sort Manage items" at bounding box center [936, 218] width 499 height 77
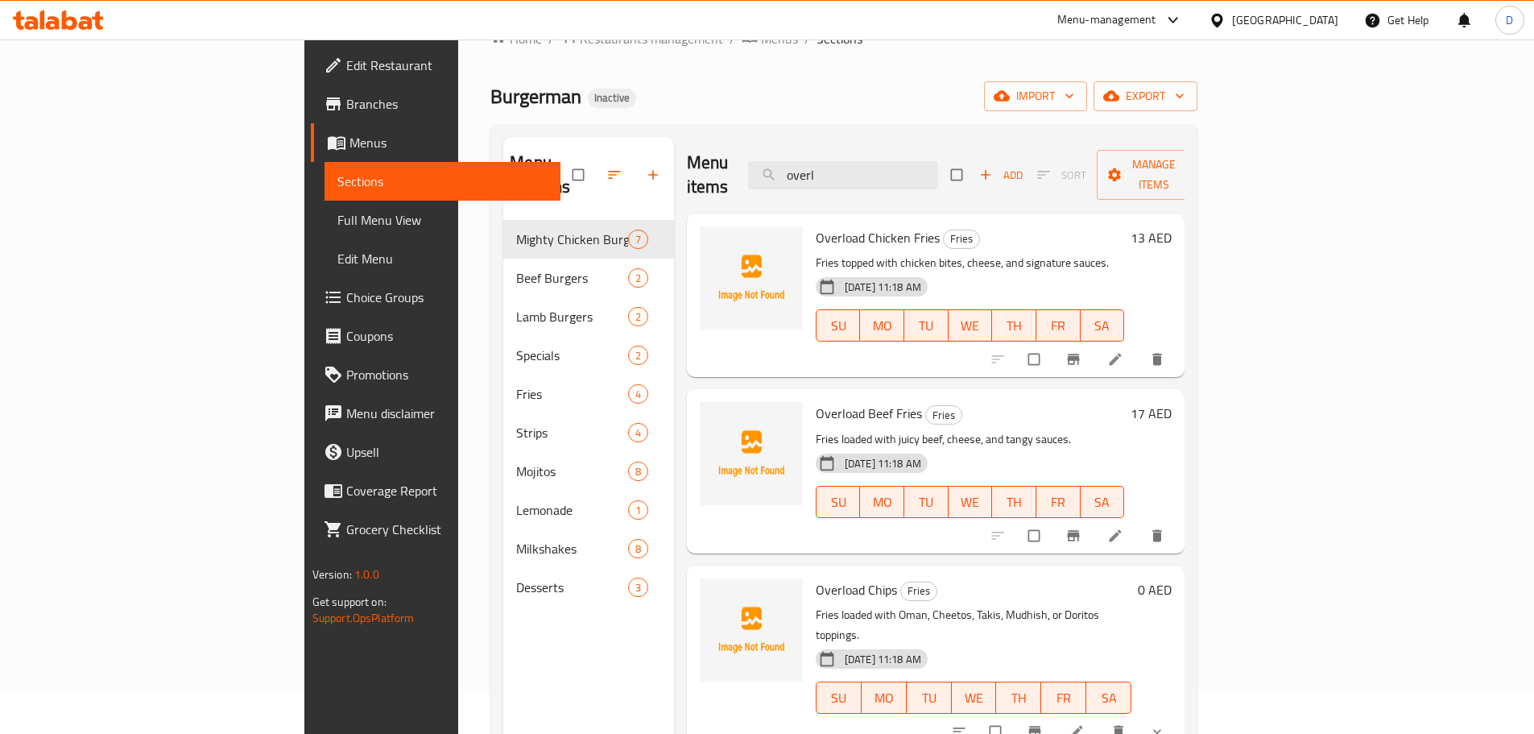
scroll to position [81, 0]
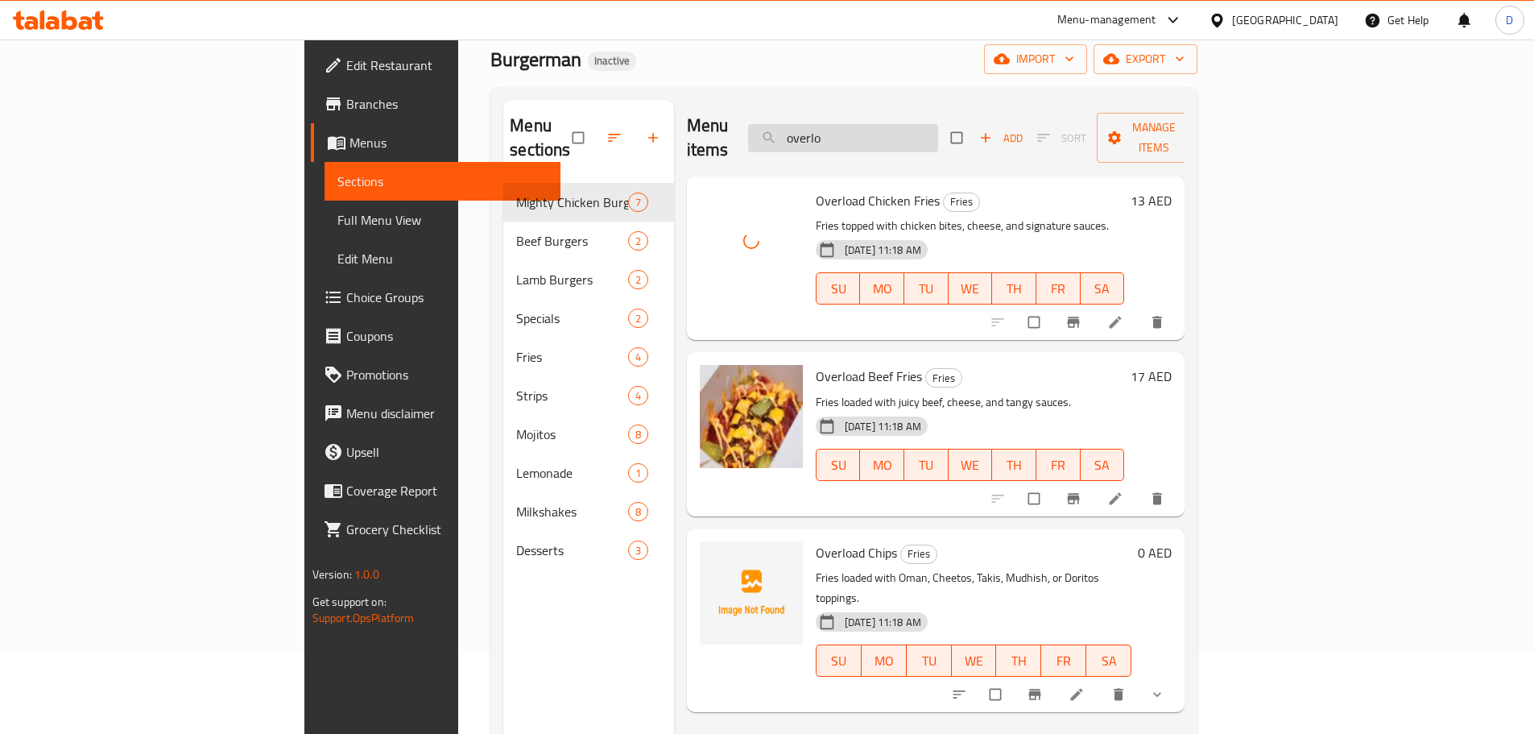
click at [938, 133] on input "overlo" at bounding box center [843, 138] width 190 height 28
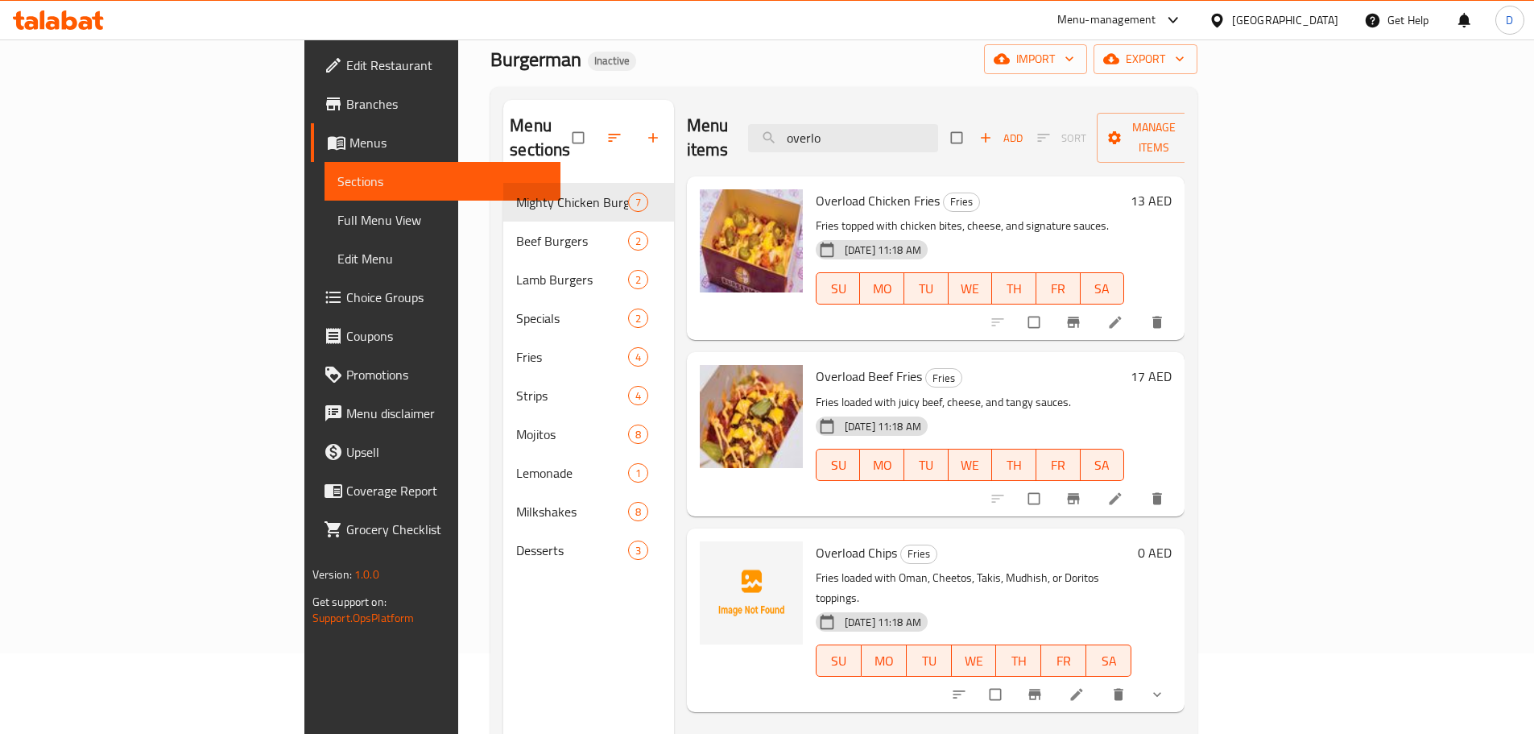
drag, startPoint x: 955, startPoint y: 128, endPoint x: 820, endPoint y: 124, distance: 135.4
click at [820, 124] on div "Menu items overlo Add Sort Manage items" at bounding box center [936, 138] width 499 height 77
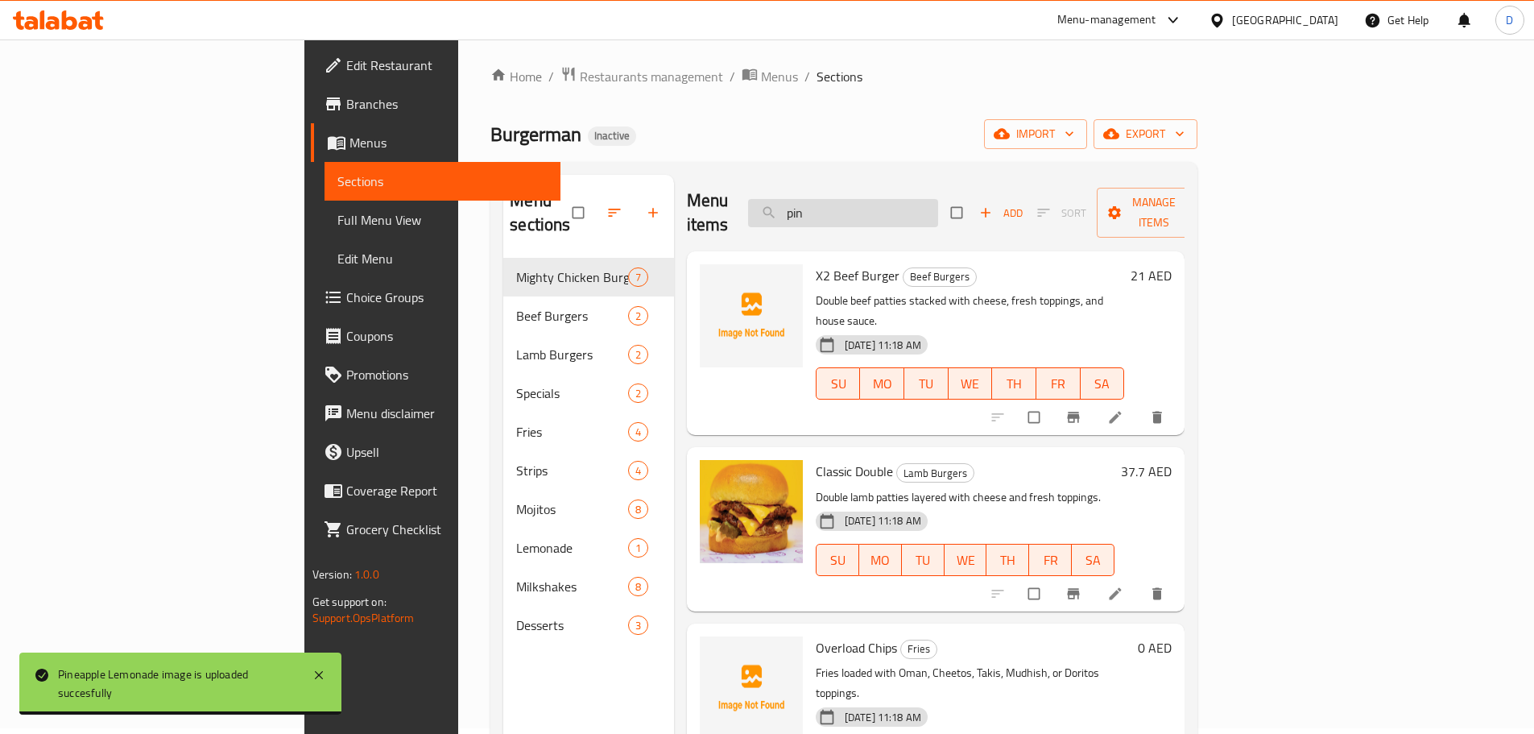
scroll to position [0, 0]
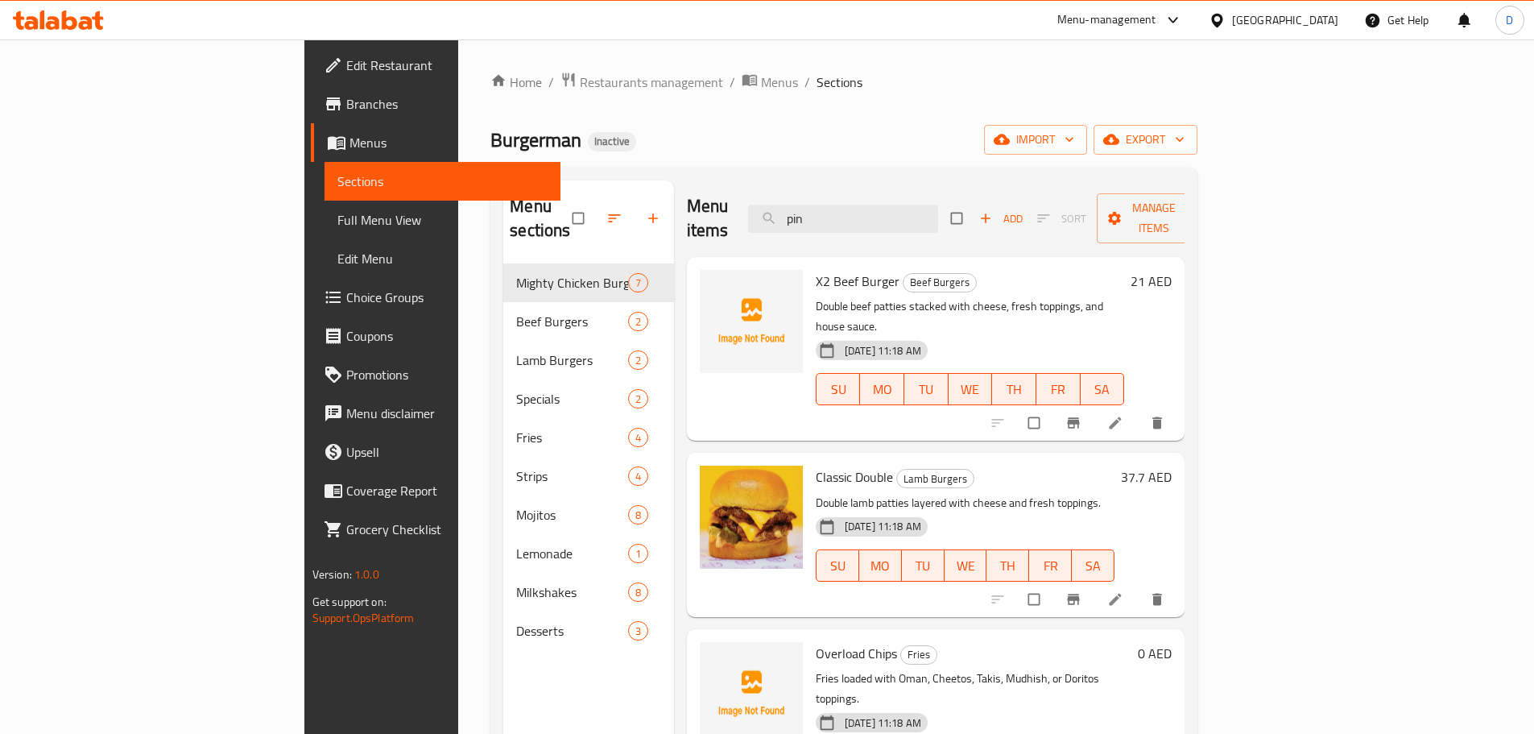
drag, startPoint x: 916, startPoint y: 204, endPoint x: 830, endPoint y: 209, distance: 86.3
click at [830, 209] on div "Menu items pin Add Sort Manage items" at bounding box center [936, 218] width 499 height 77
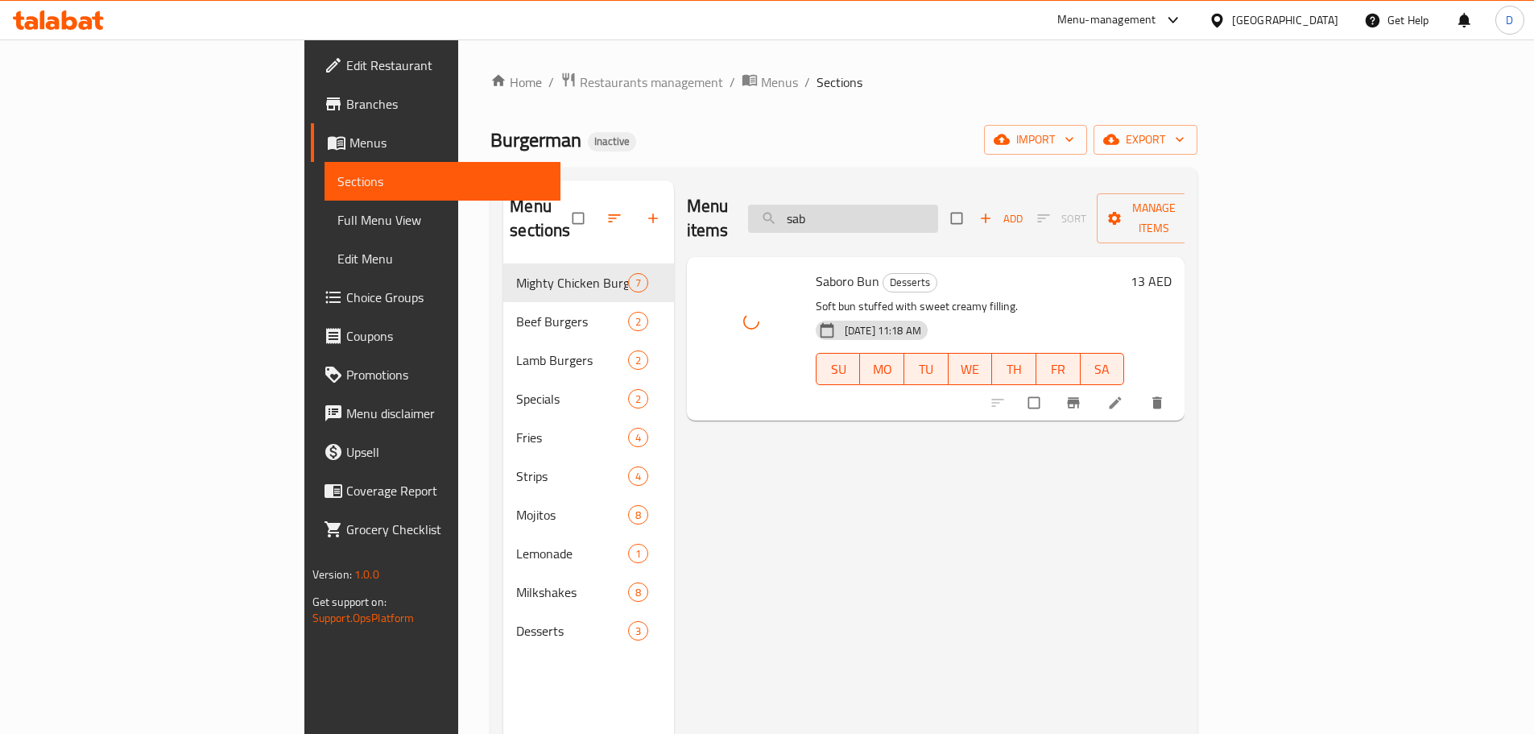
click at [938, 211] on input "sab" at bounding box center [843, 219] width 190 height 28
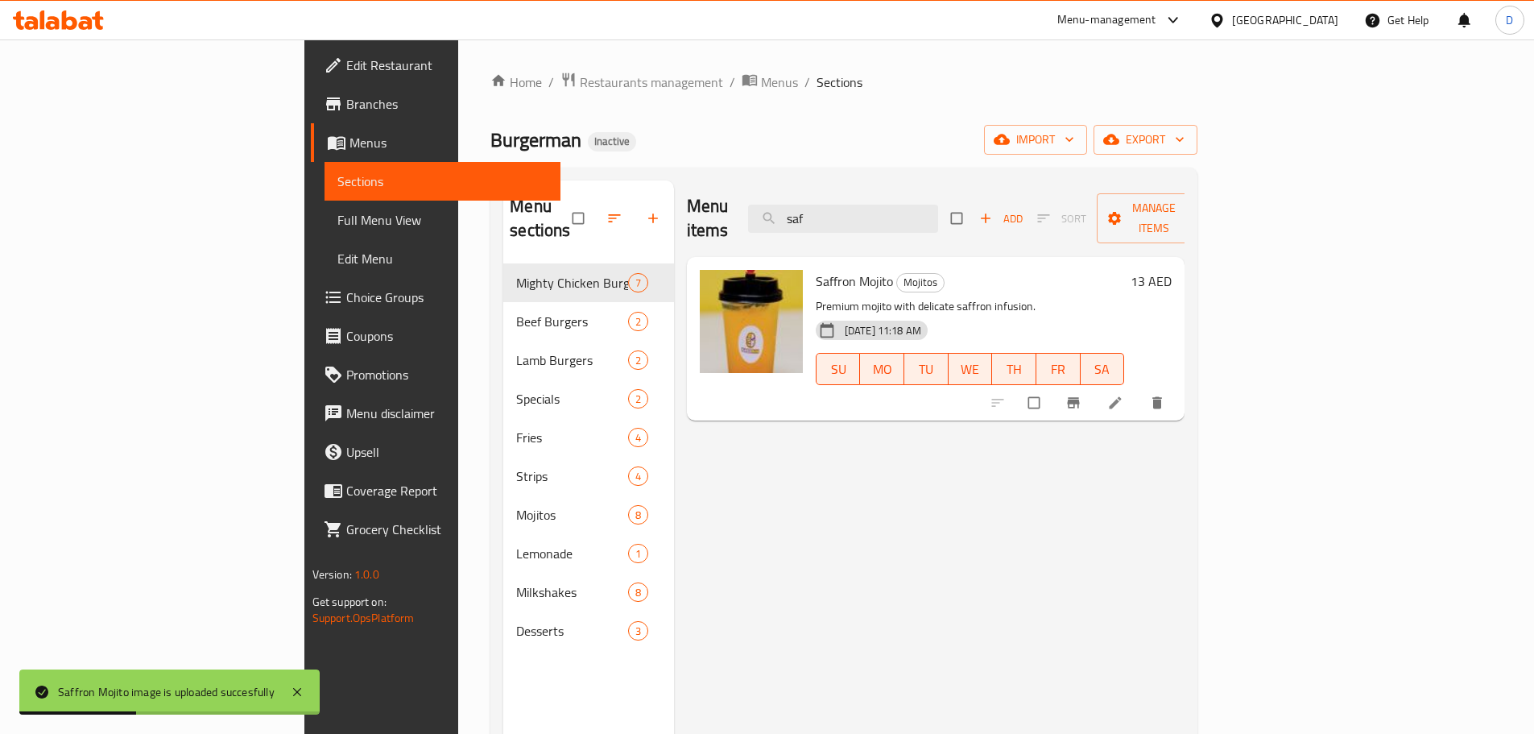
drag, startPoint x: 929, startPoint y: 203, endPoint x: 830, endPoint y: 220, distance: 100.5
click at [830, 220] on div "Menu items saf Add Sort Manage items" at bounding box center [936, 218] width 499 height 77
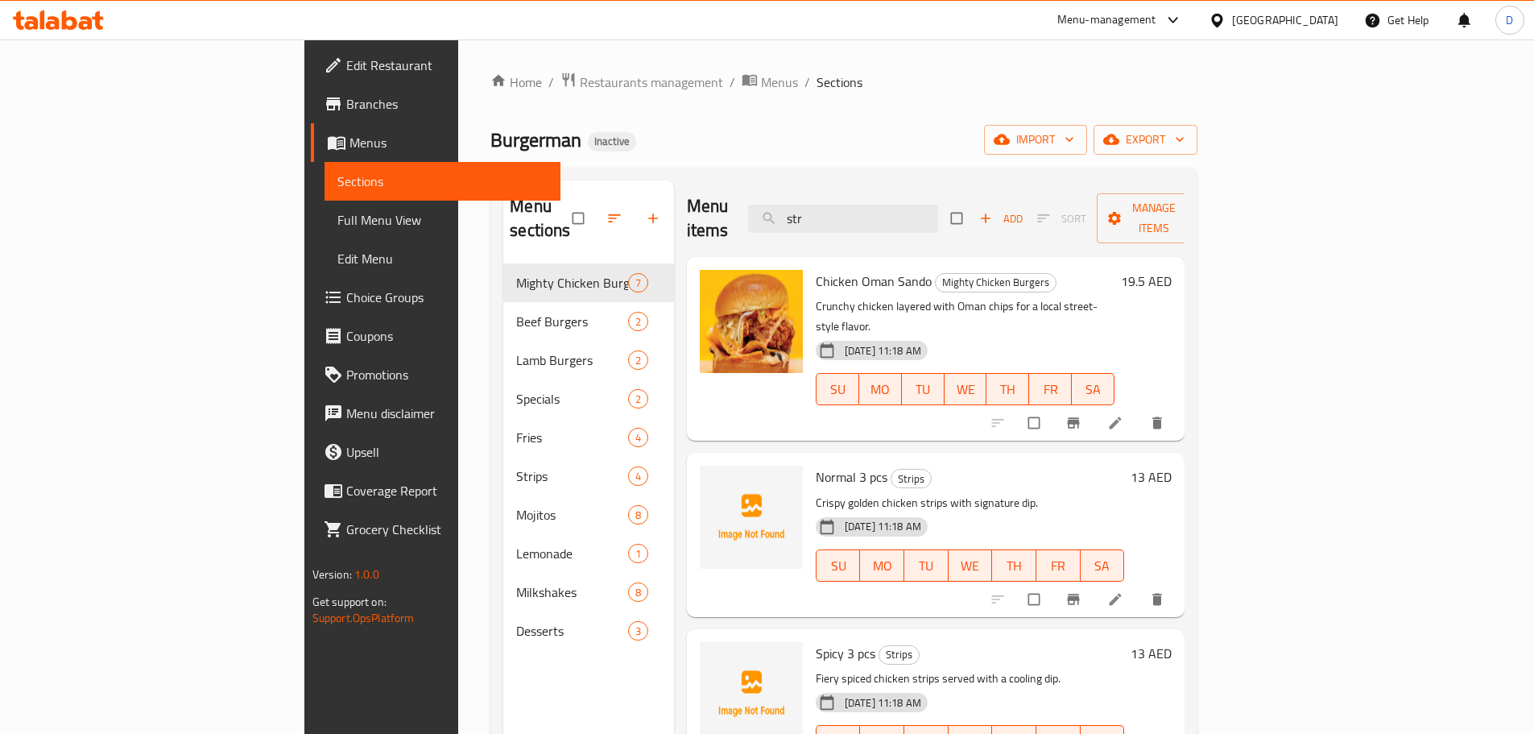
drag, startPoint x: 929, startPoint y: 209, endPoint x: 836, endPoint y: 208, distance: 92.6
click at [836, 208] on div "Menu items str Add Sort Manage items" at bounding box center [936, 218] width 499 height 77
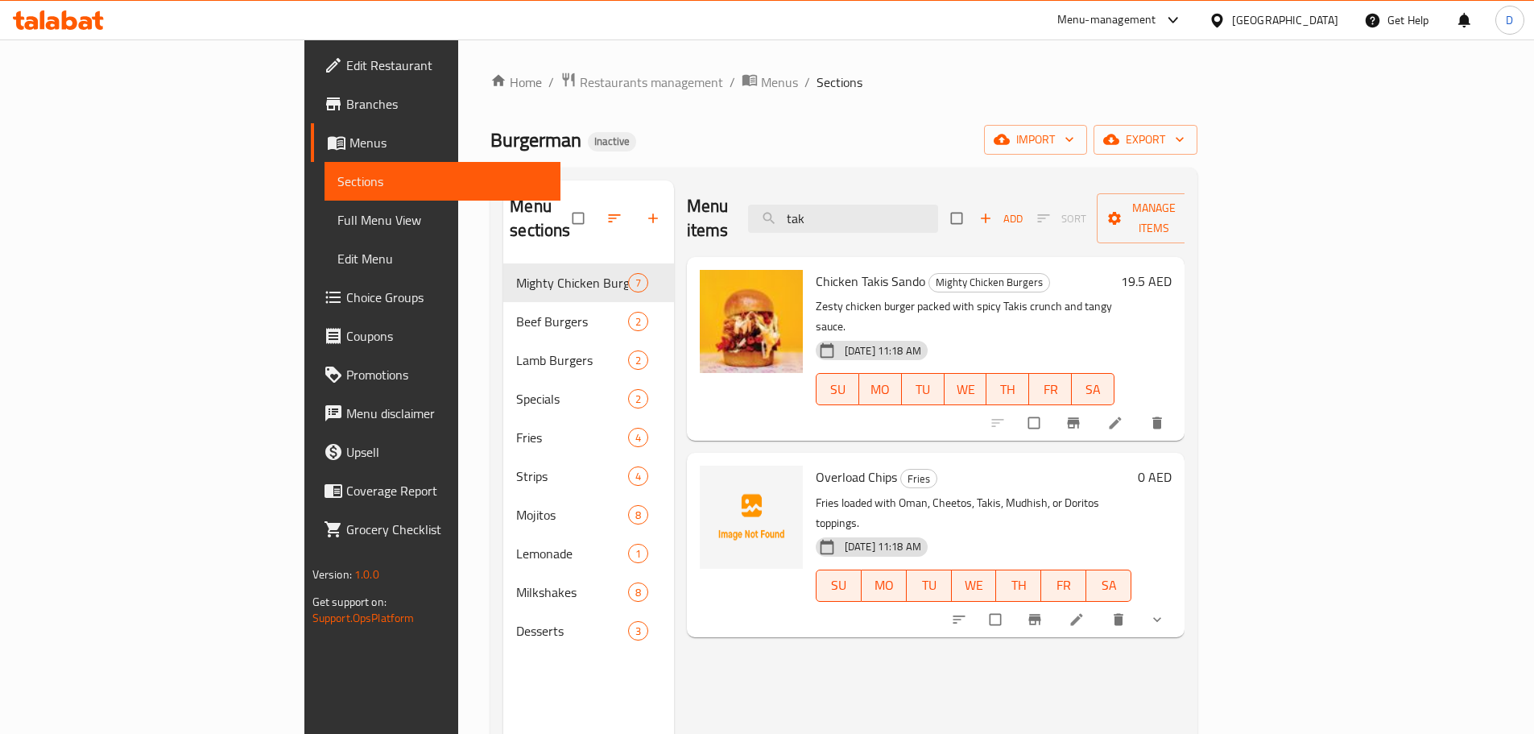
drag, startPoint x: 932, startPoint y: 212, endPoint x: 848, endPoint y: 212, distance: 83.8
click at [848, 212] on div "Menu items tak Add Sort Manage items" at bounding box center [936, 218] width 499 height 77
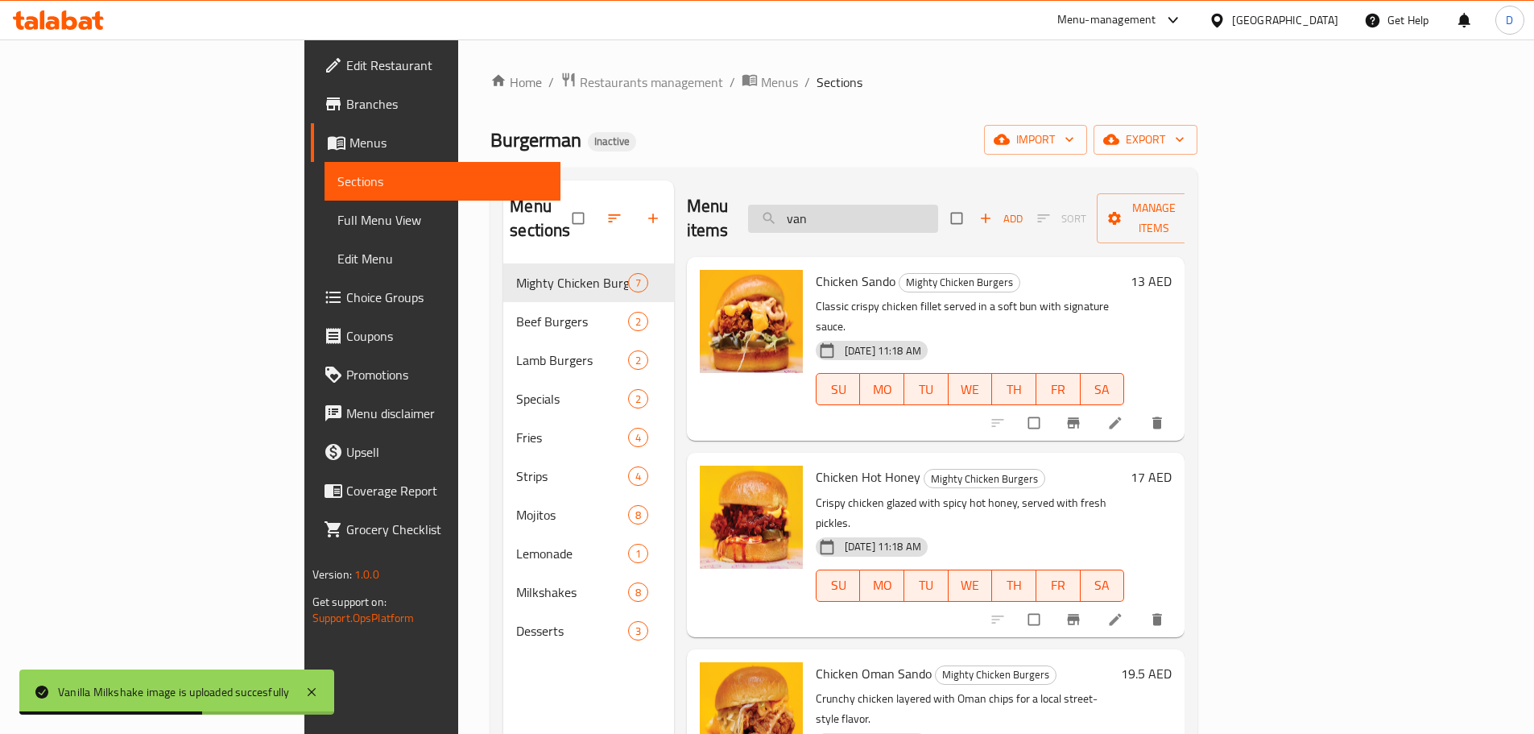
click at [930, 205] on input "van" at bounding box center [843, 219] width 190 height 28
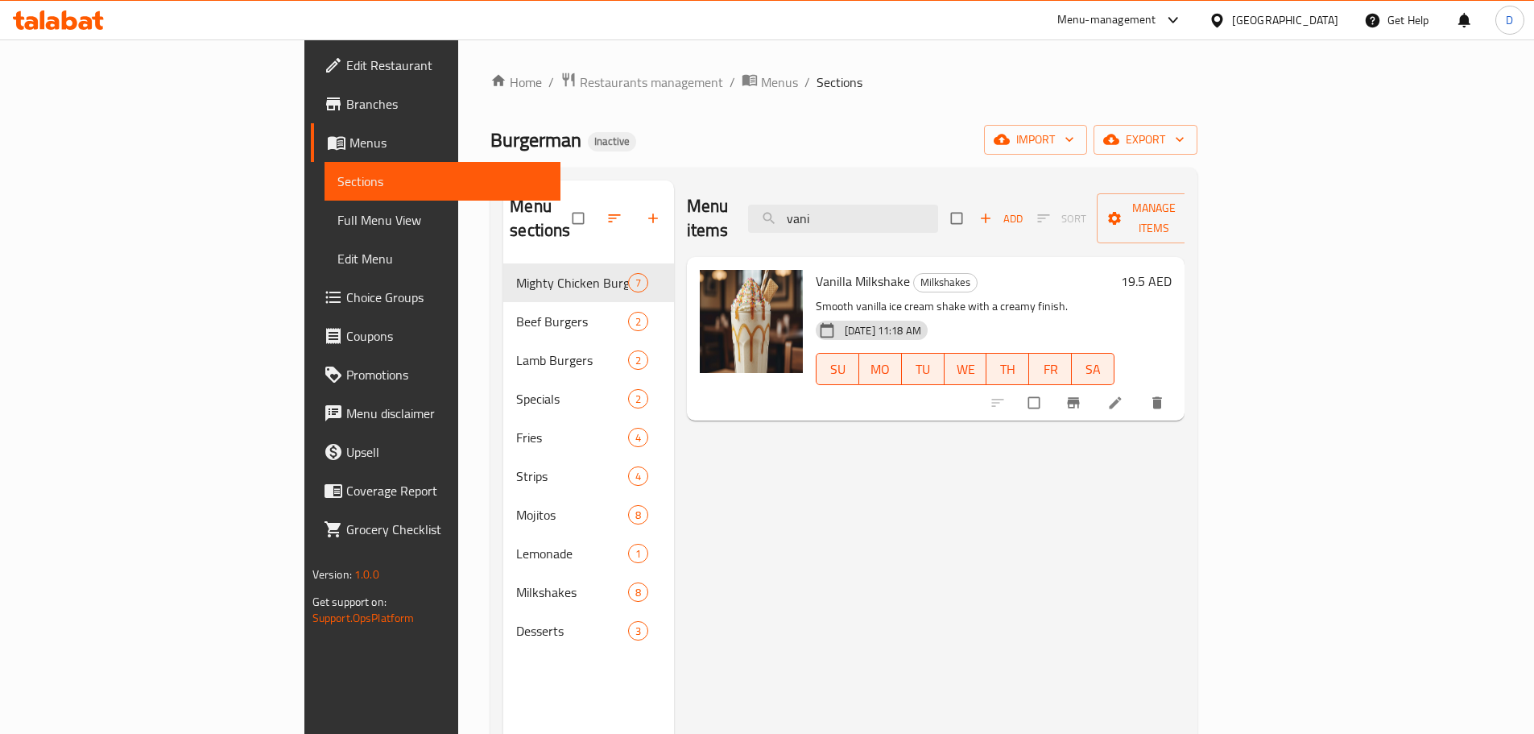
drag, startPoint x: 943, startPoint y: 209, endPoint x: 665, endPoint y: 180, distance: 279.3
click at [687, 180] on div "Menu items vani Add Sort Manage items" at bounding box center [936, 218] width 499 height 77
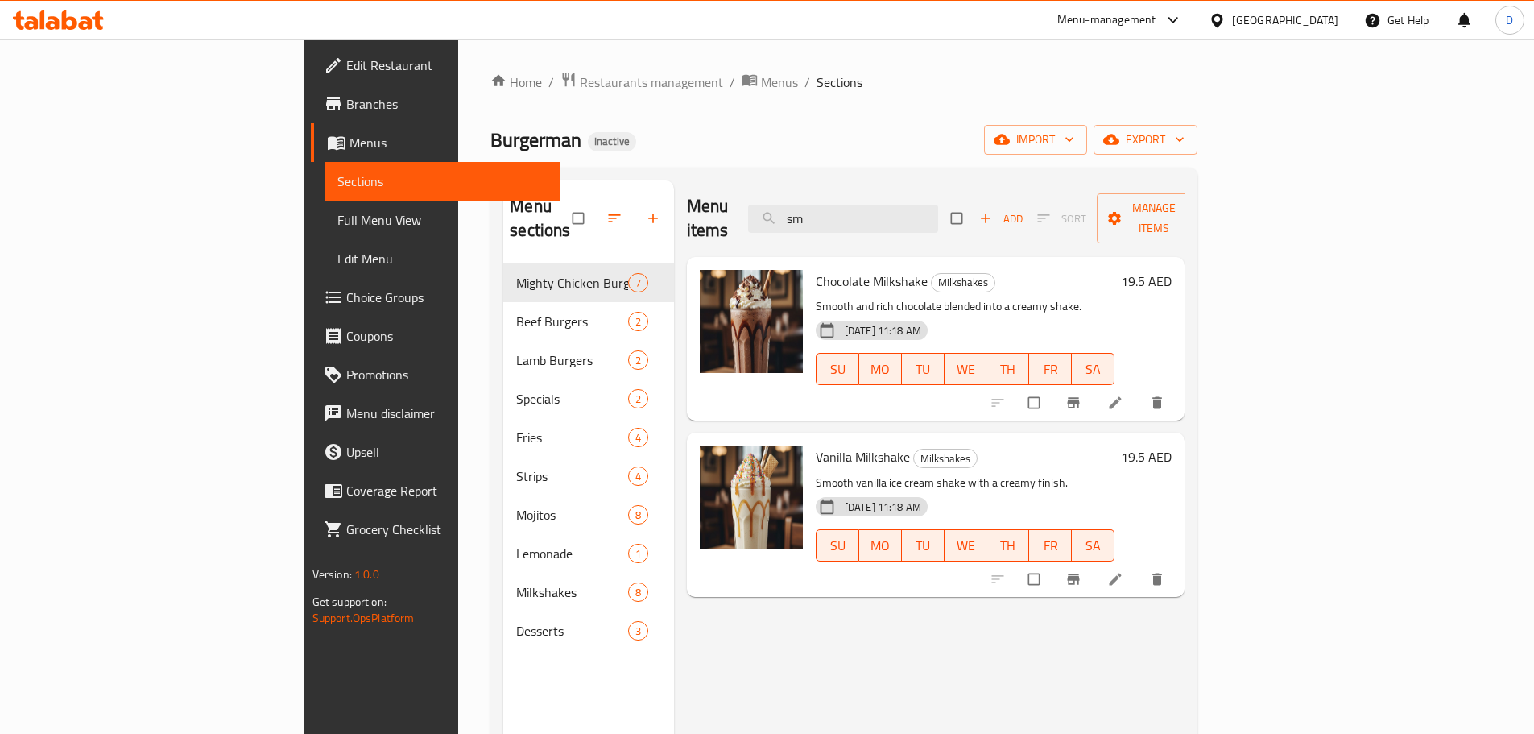
type input "s"
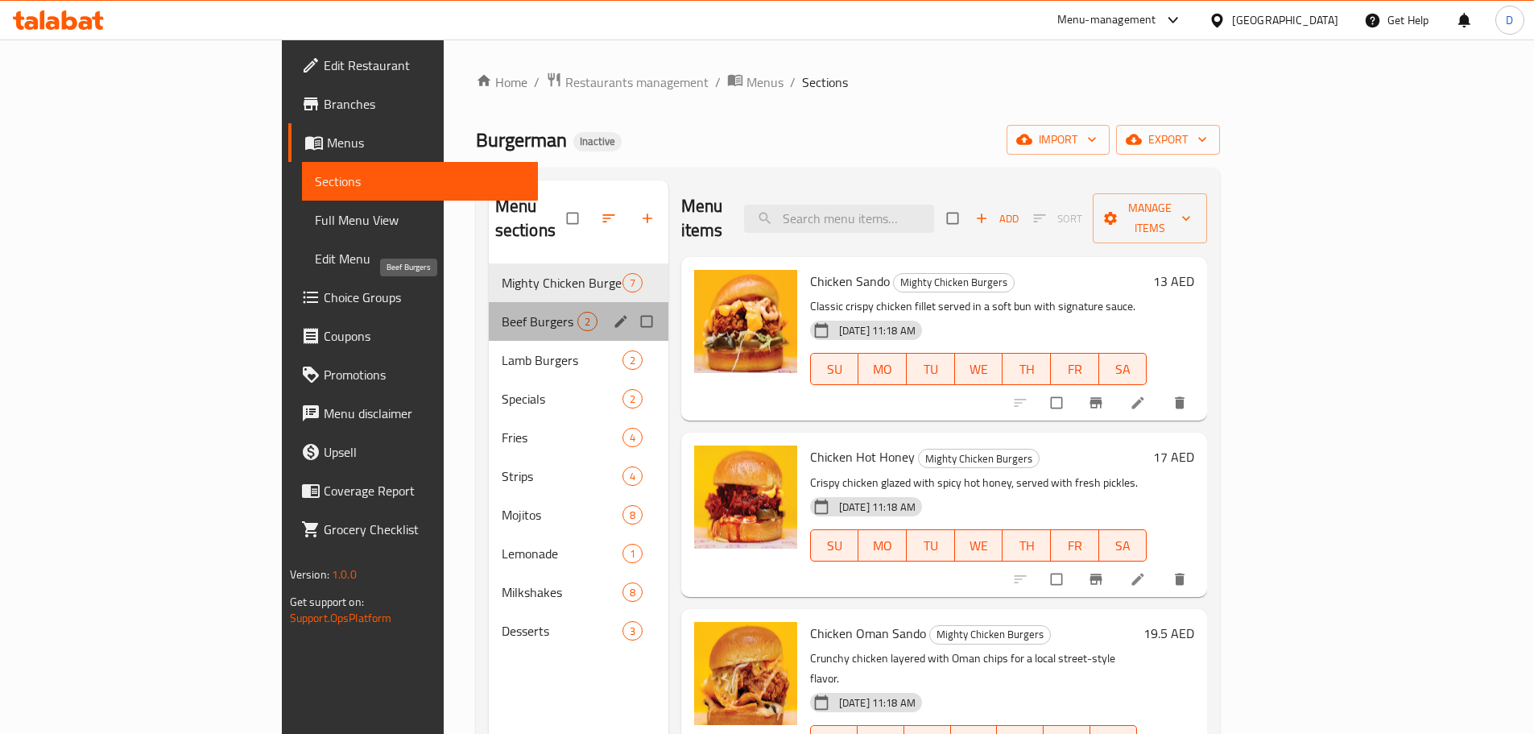
click at [502, 312] on span "Beef Burgers" at bounding box center [540, 321] width 76 height 19
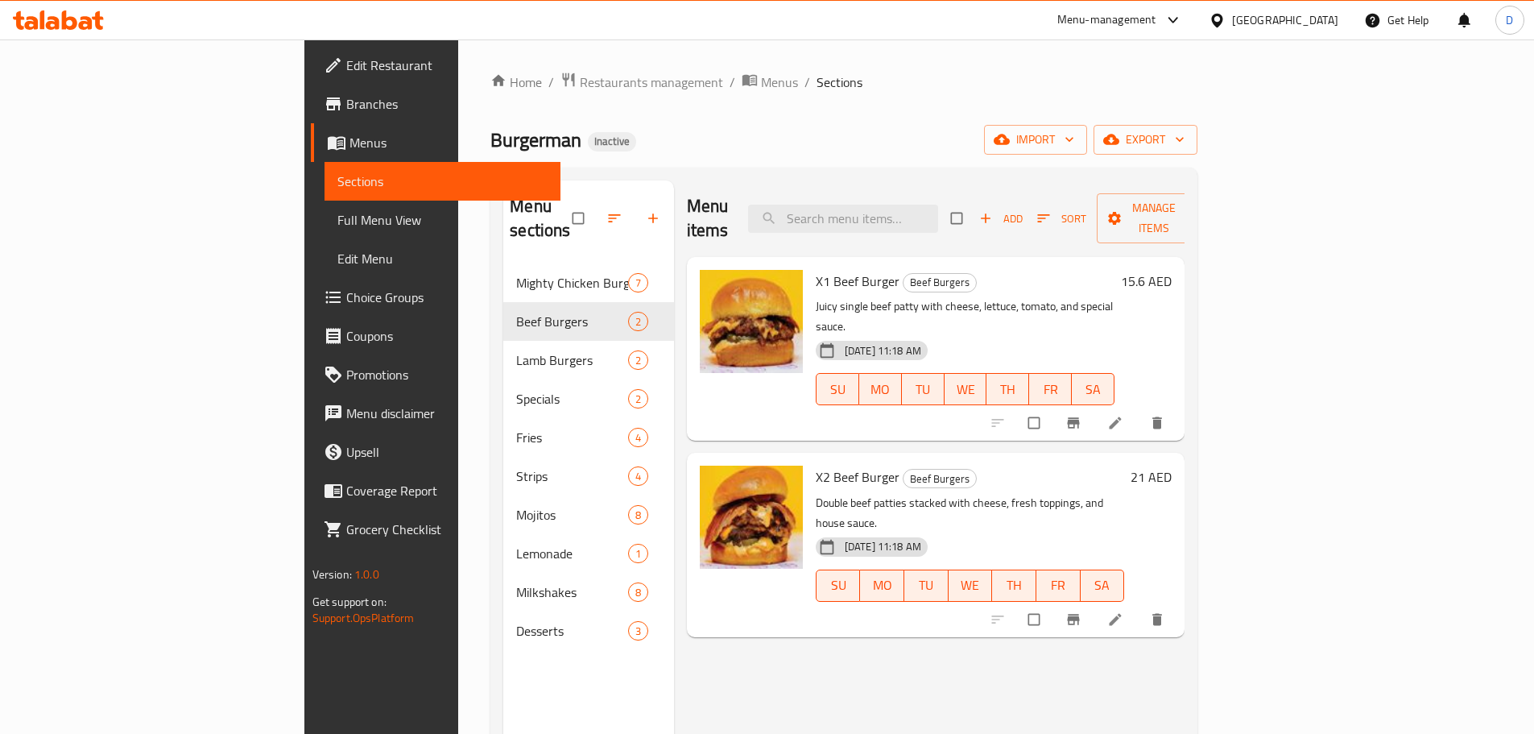
click at [337, 220] on span "Full Menu View" at bounding box center [442, 219] width 210 height 19
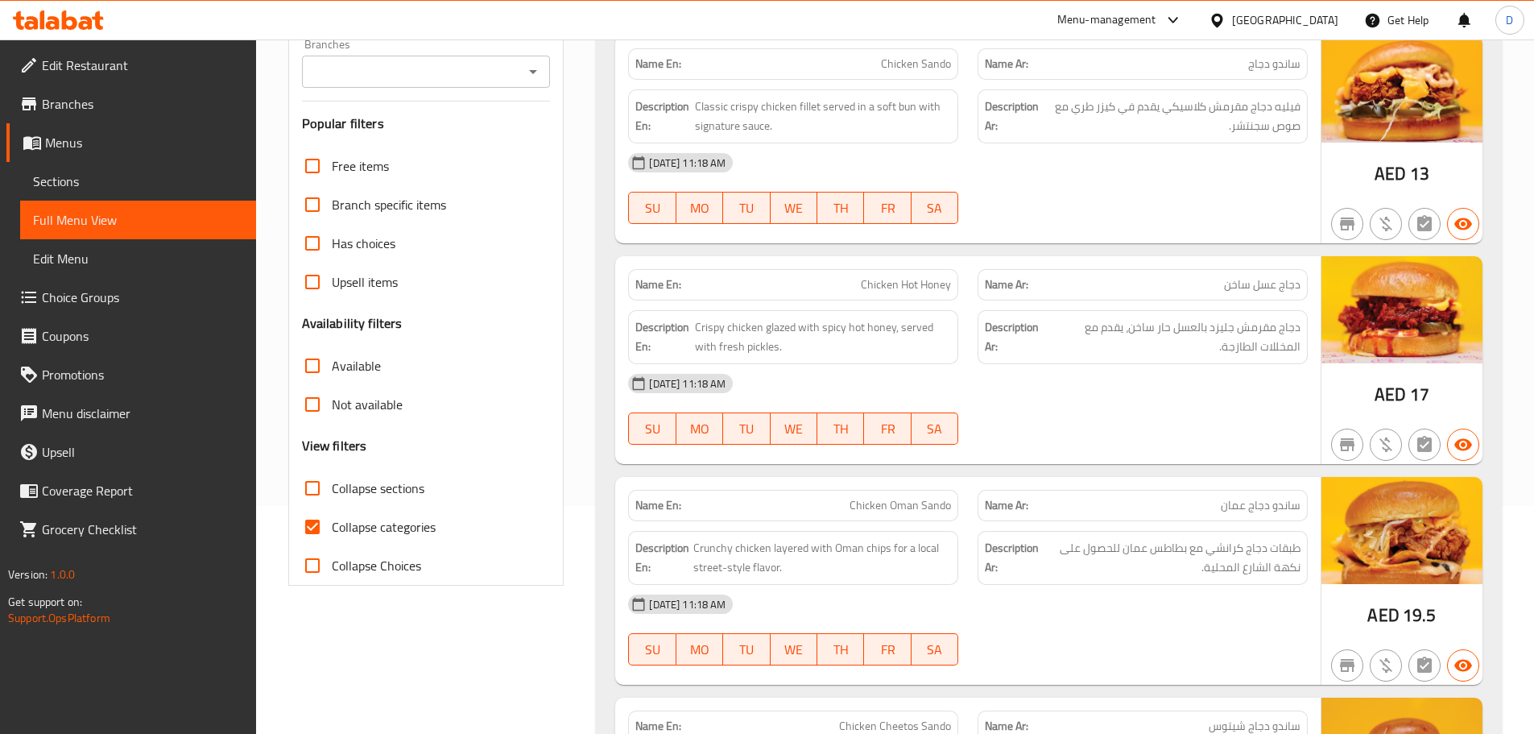
scroll to position [242, 0]
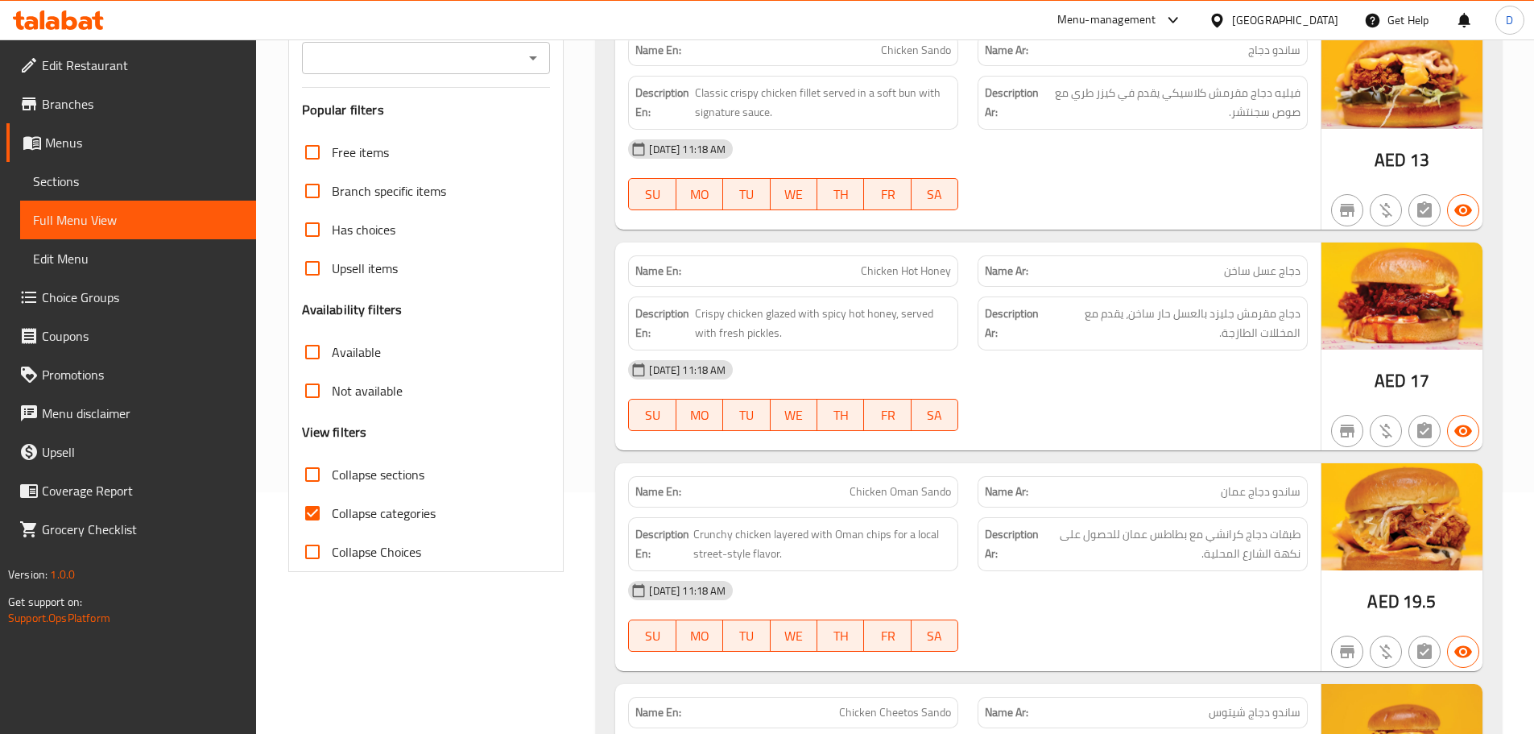
drag, startPoint x: 311, startPoint y: 510, endPoint x: 639, endPoint y: 453, distance: 332.6
click at [317, 510] on input "Collapse categories" at bounding box center [312, 513] width 39 height 39
checkbox input "false"
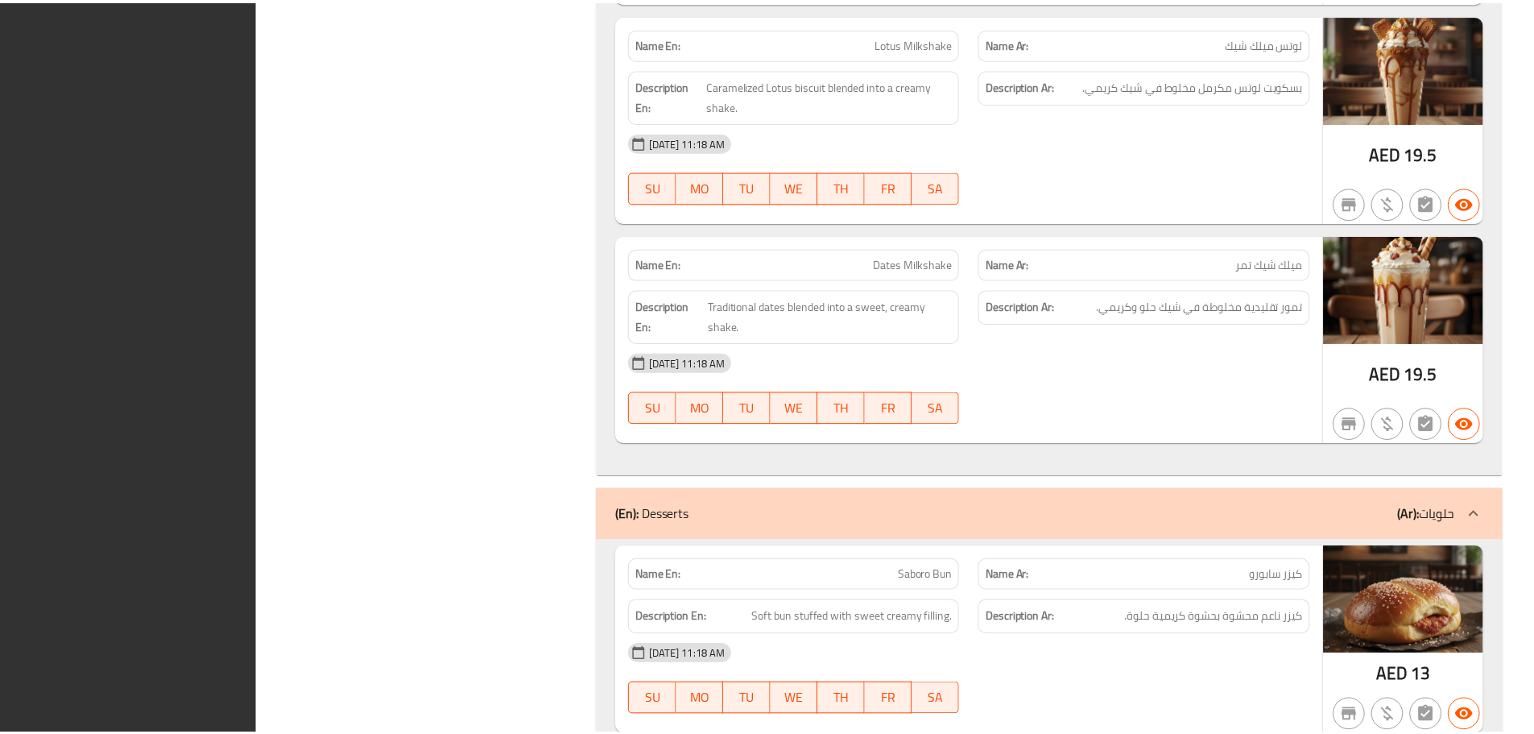
scroll to position [9597, 0]
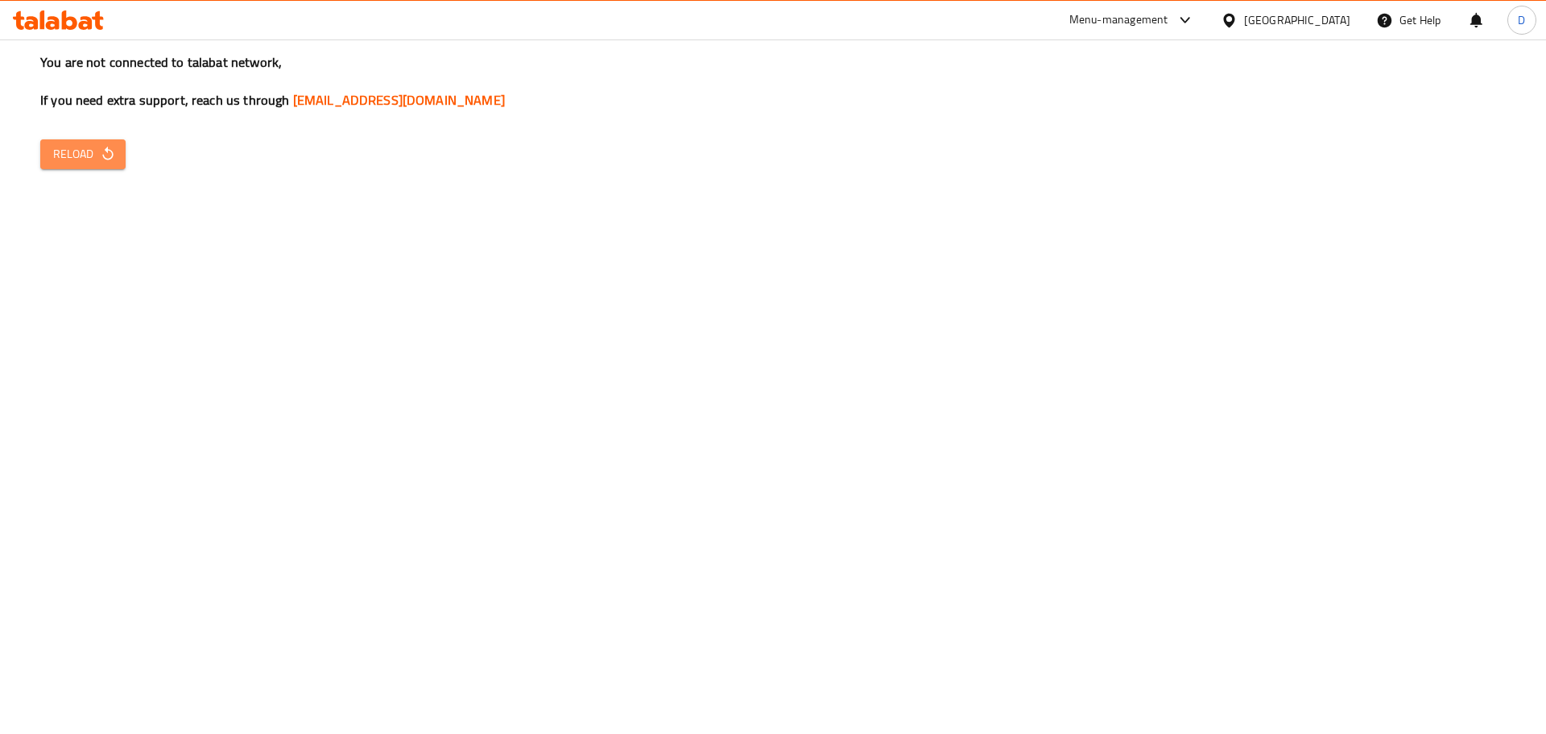
click at [68, 162] on span "Reload" at bounding box center [83, 154] width 60 height 20
